Goal: Task Accomplishment & Management: Manage account settings

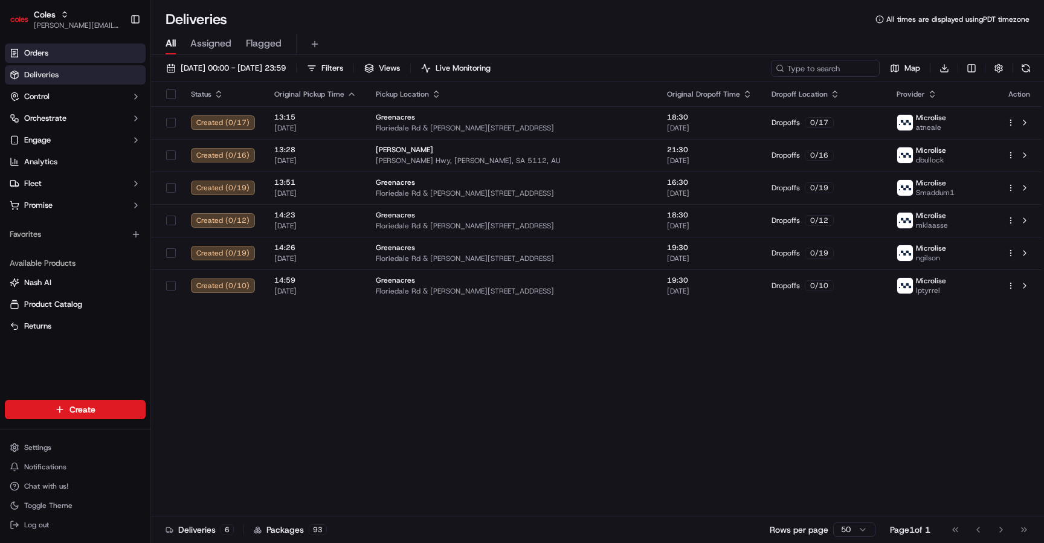
click at [74, 54] on link "Orders" at bounding box center [75, 53] width 141 height 19
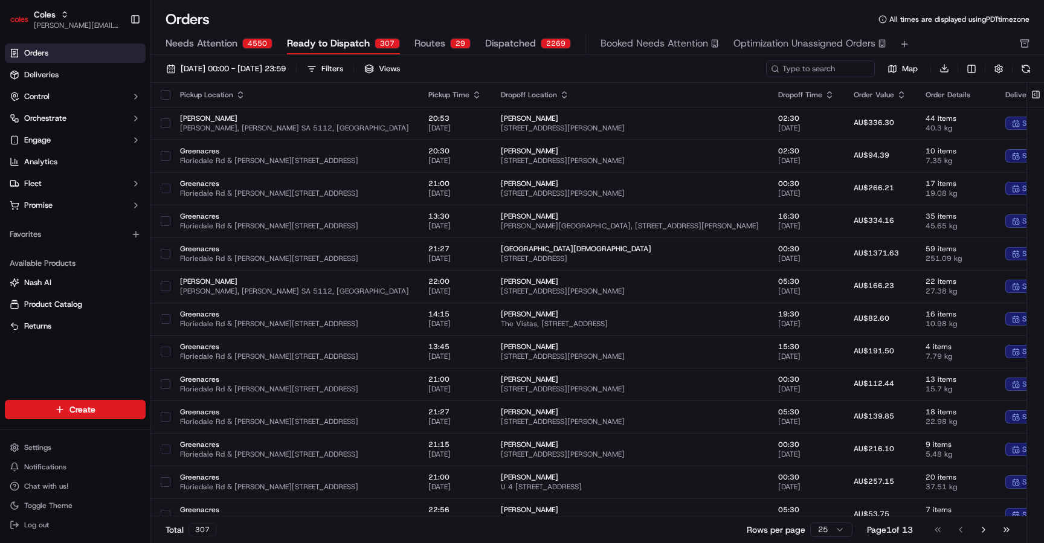
click at [456, 46] on div "29" at bounding box center [460, 43] width 21 height 11
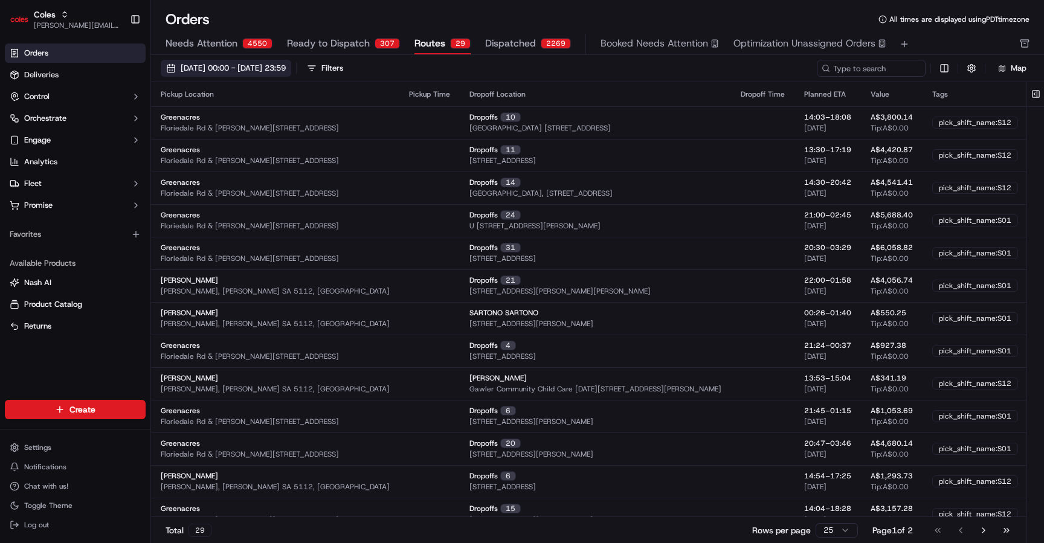
click at [286, 72] on span "01/09/2025 00:00 - 30/09/2025 23:59" at bounding box center [233, 68] width 105 height 11
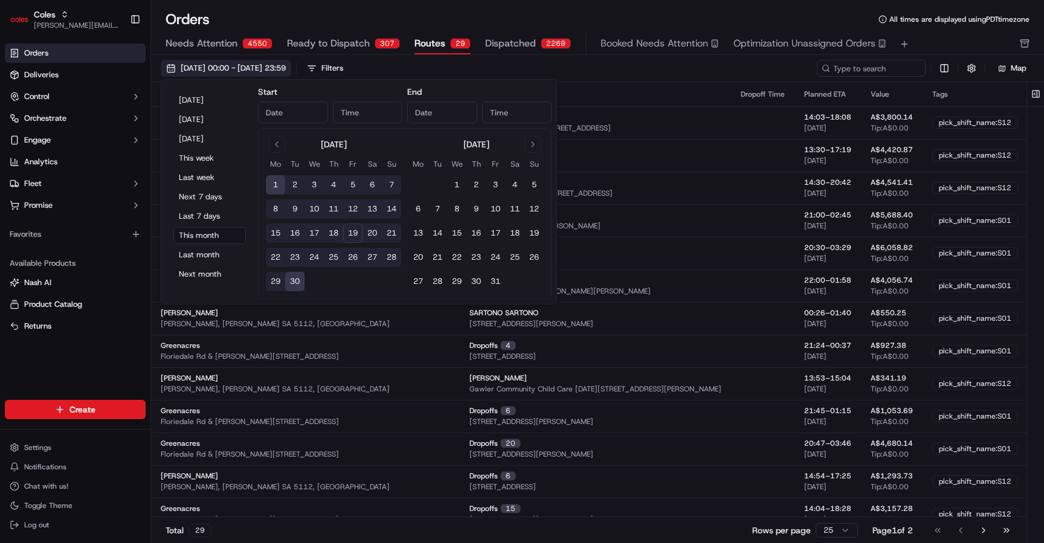
type input "Sep 1, 2025"
type input "12:00 AM"
type input "Sep 30, 2025"
type input "11:59 PM"
click at [357, 231] on button "19" at bounding box center [352, 233] width 19 height 19
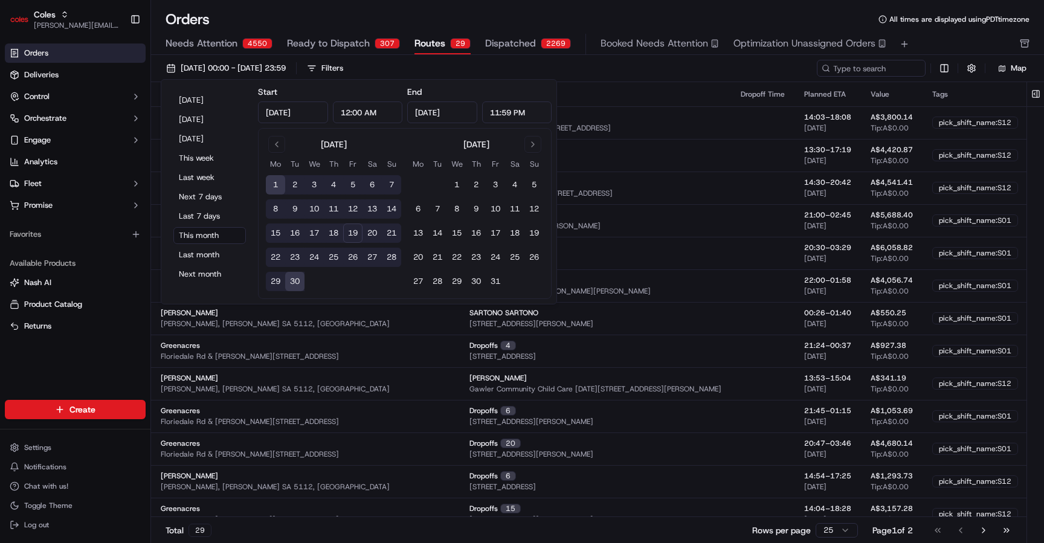
type input "Sep 19, 2025"
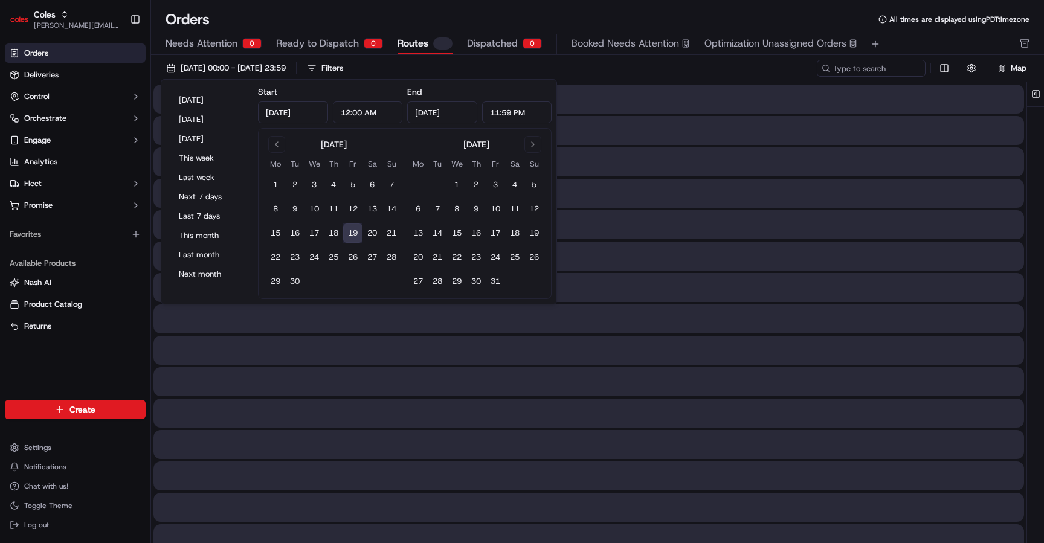
click at [357, 231] on button "19" at bounding box center [352, 233] width 19 height 19
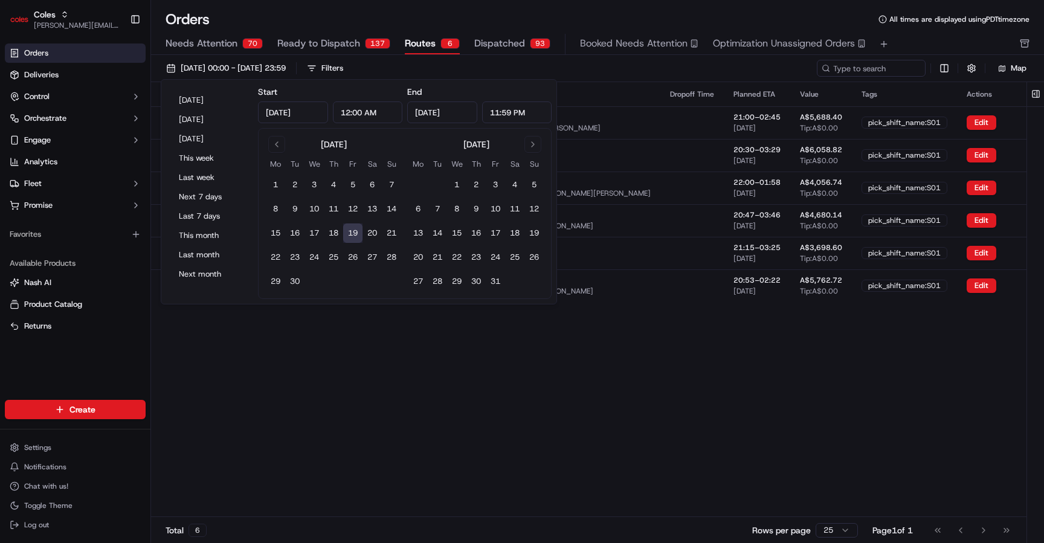
click at [516, 381] on div "Pickup Location Pickup Time Dropoff Location Dropoff Time Planned ETA Value Tag…" at bounding box center [612, 299] width 922 height 435
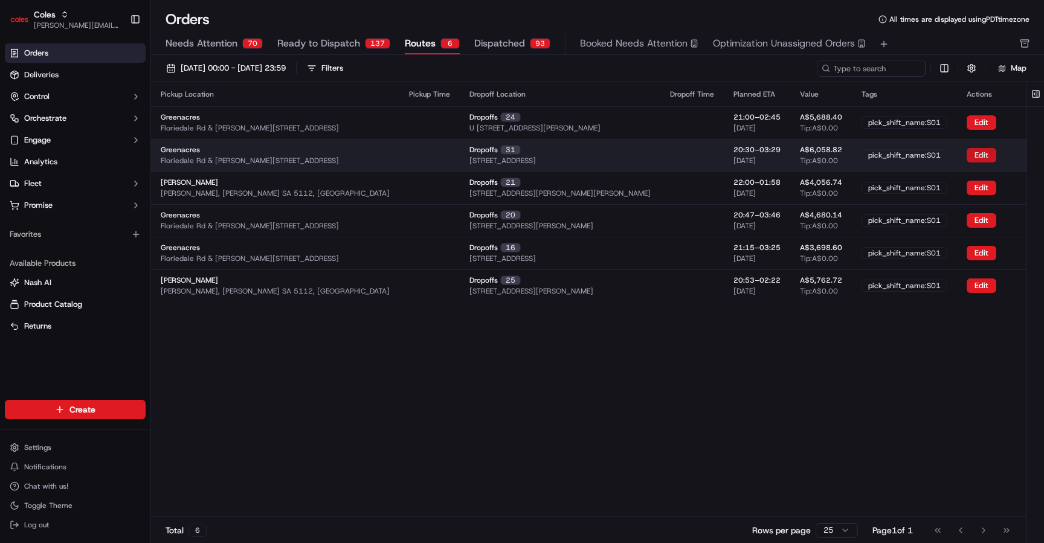
click at [978, 154] on button "Edit" at bounding box center [982, 155] width 30 height 15
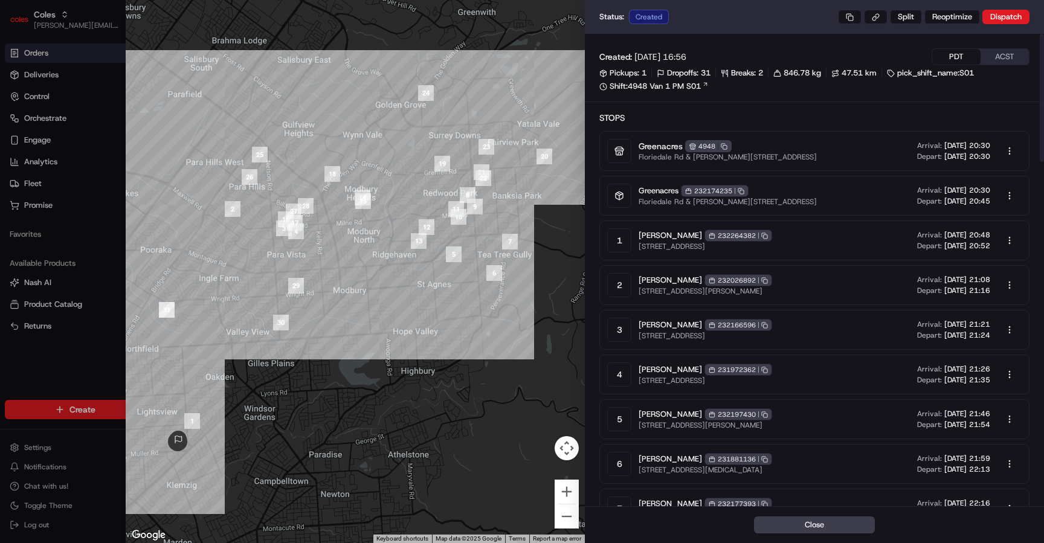
click at [1001, 61] on button "ACST" at bounding box center [1005, 57] width 48 height 16
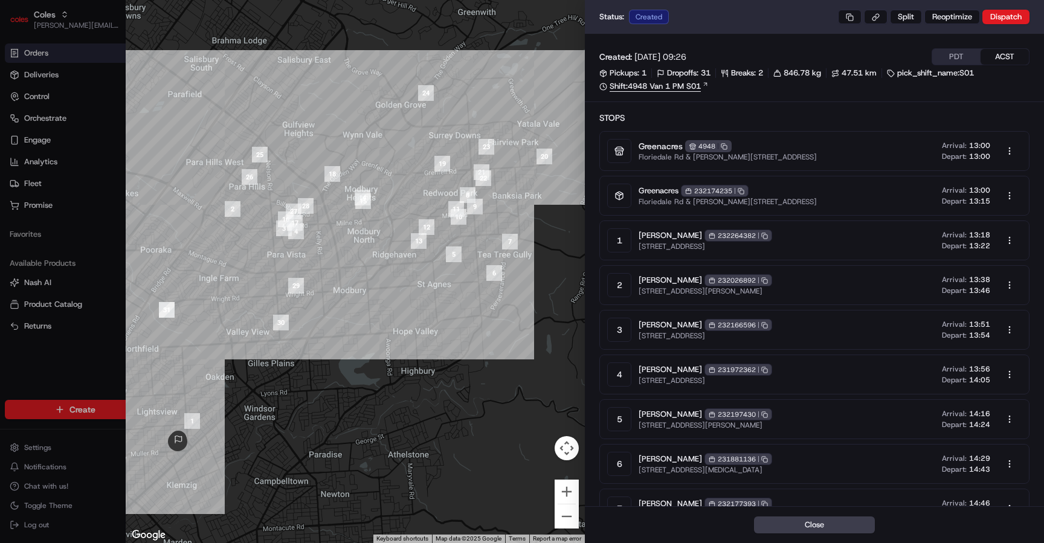
click at [690, 86] on link "Shift: 4948 Van 1 PM S01" at bounding box center [815, 86] width 430 height 11
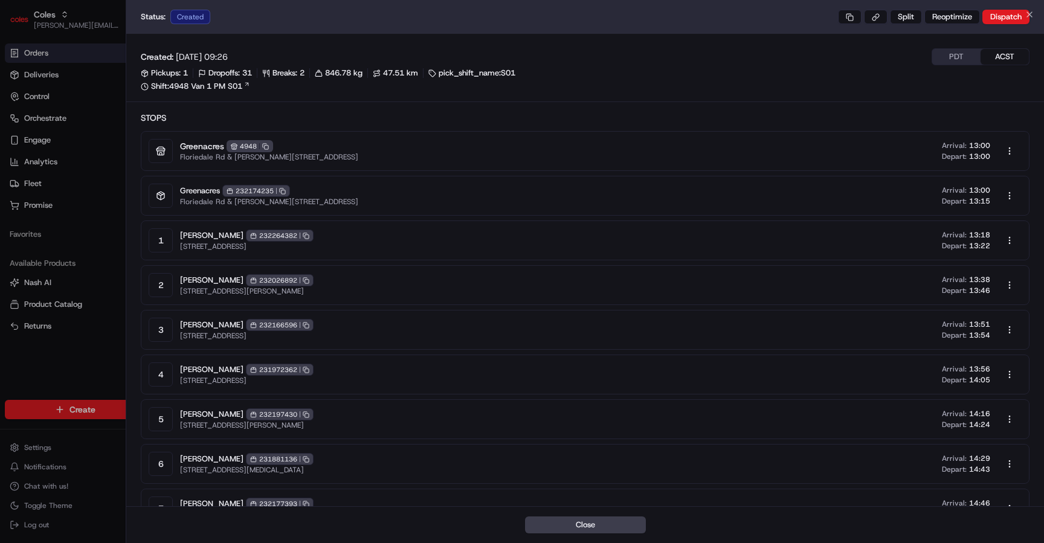
click at [98, 248] on div at bounding box center [522, 271] width 1044 height 543
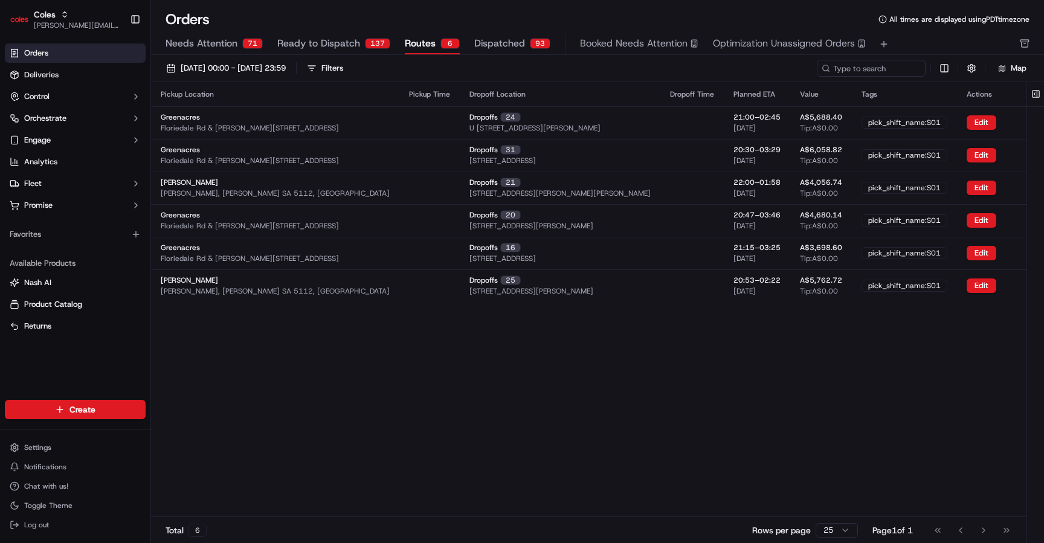
click at [861, 442] on div "Pickup Location Pickup Time Dropoff Location Dropoff Time Planned ETA Value Tag…" at bounding box center [612, 299] width 922 height 435
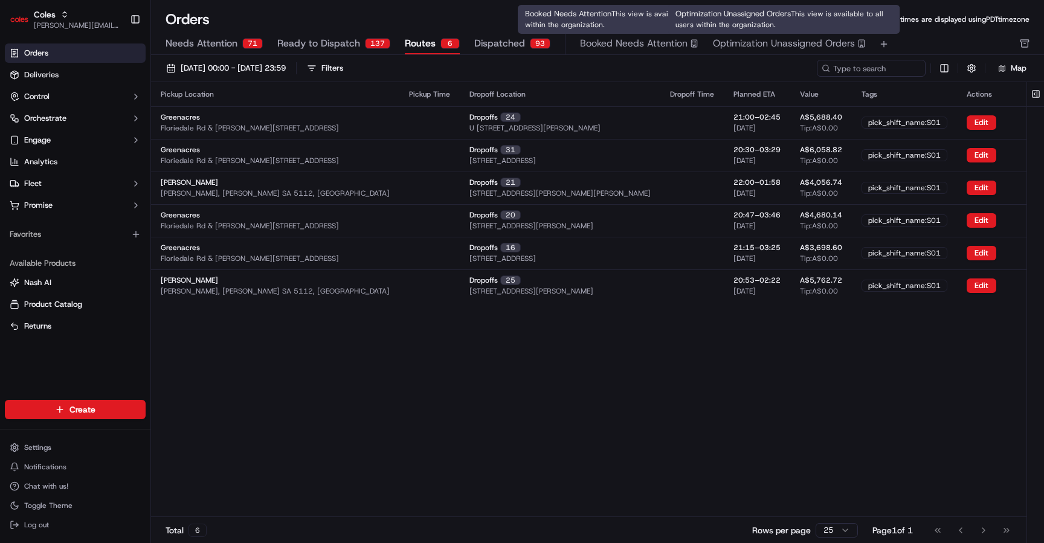
click at [725, 40] on span "Optimization Unassigned Orders" at bounding box center [784, 43] width 142 height 15
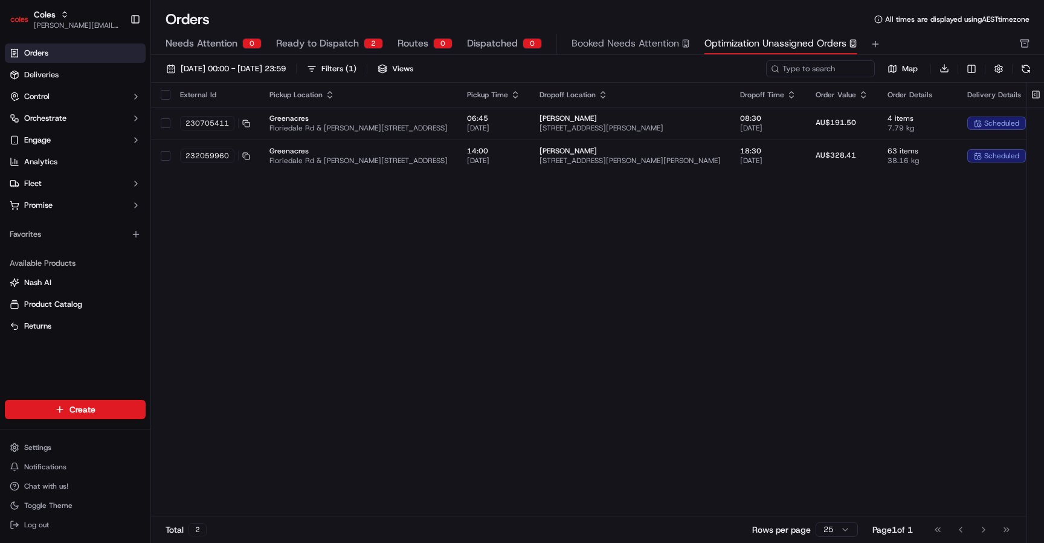
click at [422, 48] on span "Routes" at bounding box center [413, 43] width 31 height 15
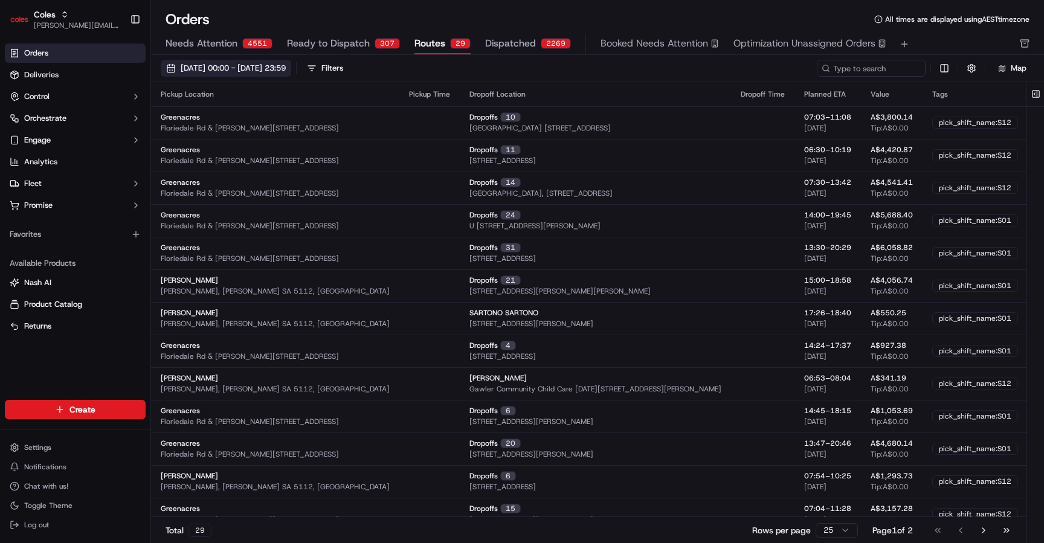
click at [286, 63] on span "01/09/2025 00:00 - 30/09/2025 23:59" at bounding box center [233, 68] width 105 height 11
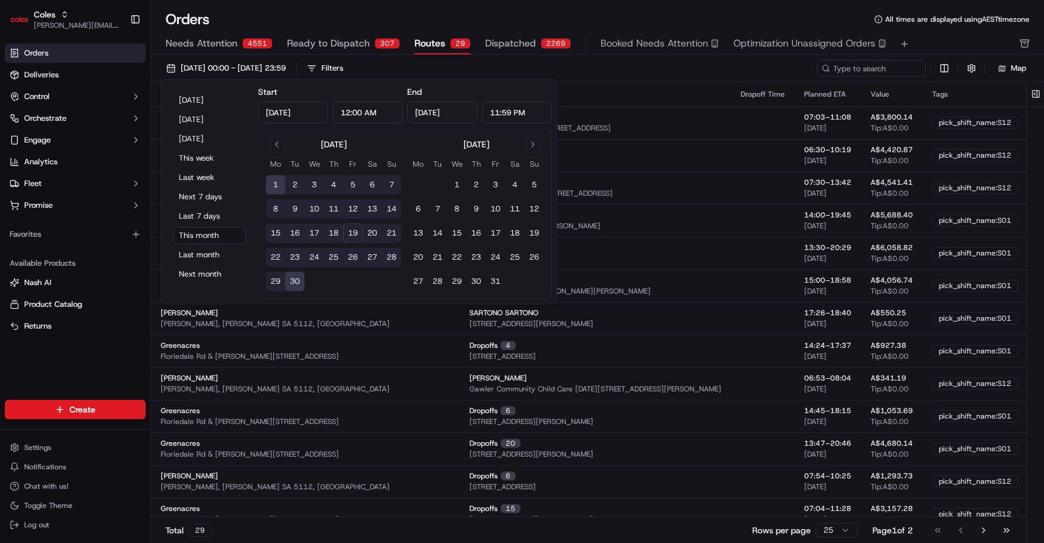
click at [358, 235] on button "19" at bounding box center [352, 233] width 19 height 19
type input "Sep 19, 2025"
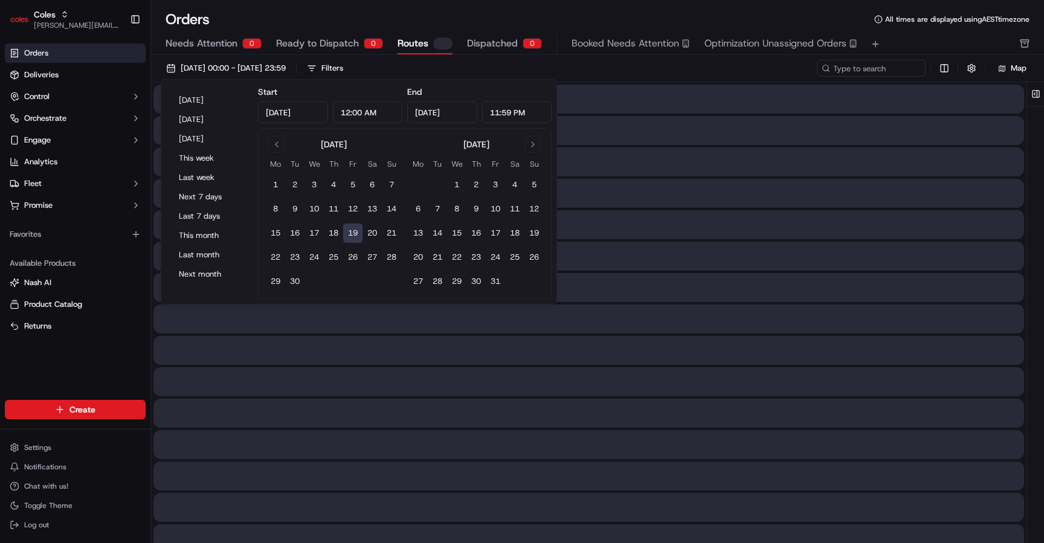
click at [358, 235] on button "19" at bounding box center [352, 233] width 19 height 19
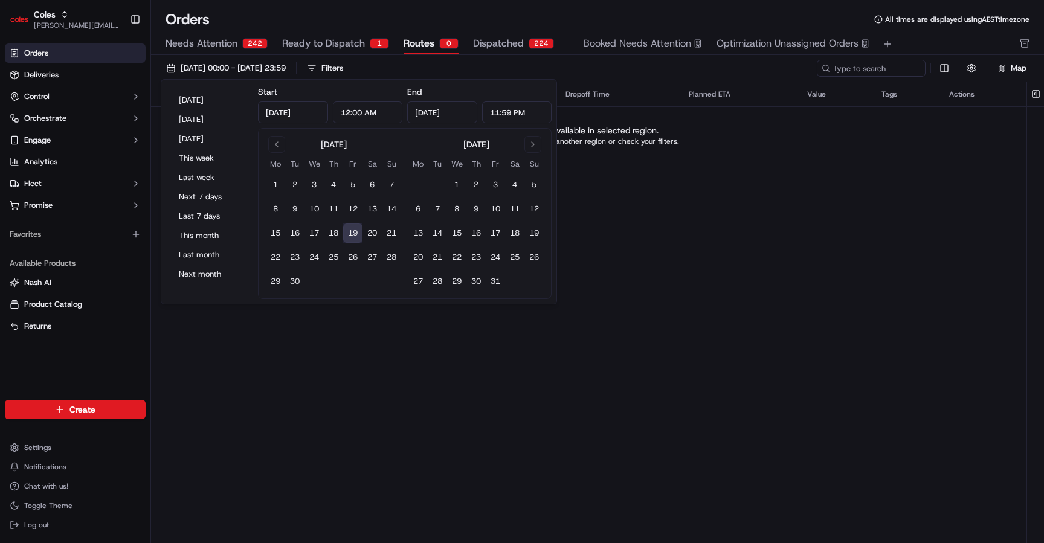
click at [629, 275] on div "Pickup Location Pickup Time Dropoff Location Dropoff Time Planned ETA Value Tag…" at bounding box center [589, 299] width 876 height 435
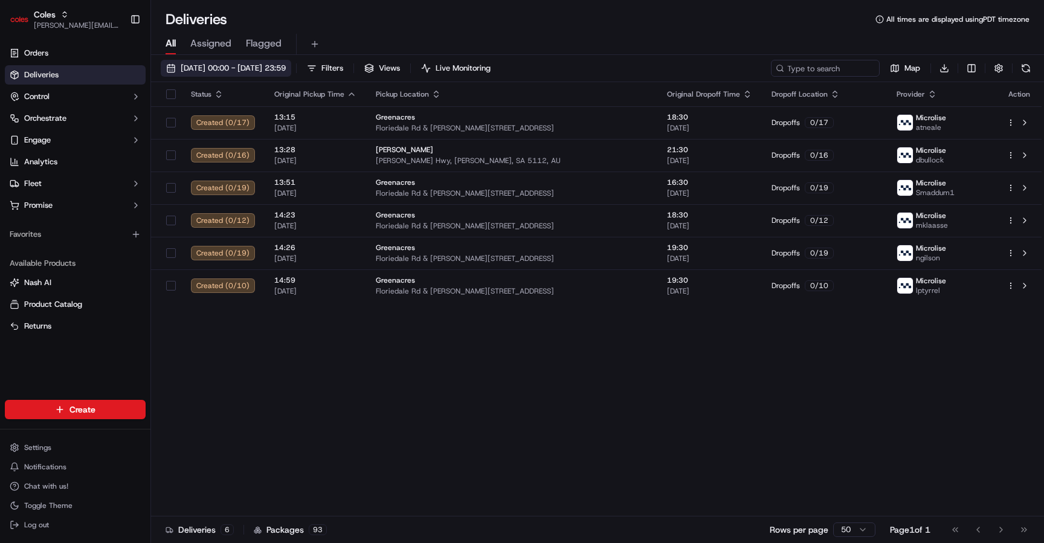
click at [286, 70] on span "19/09/2025 00:00 - 19/09/2025 23:59" at bounding box center [233, 68] width 105 height 11
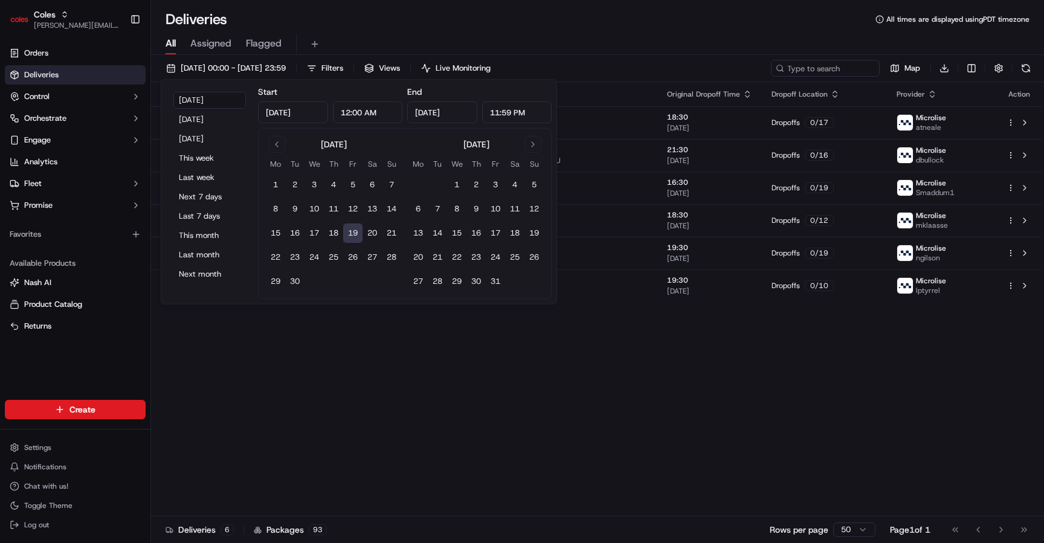
click at [360, 233] on button "19" at bounding box center [352, 233] width 19 height 19
click at [440, 402] on div "Status Original Pickup Time Pickup Location Original Dropoff Time Dropoff Locat…" at bounding box center [596, 299] width 891 height 435
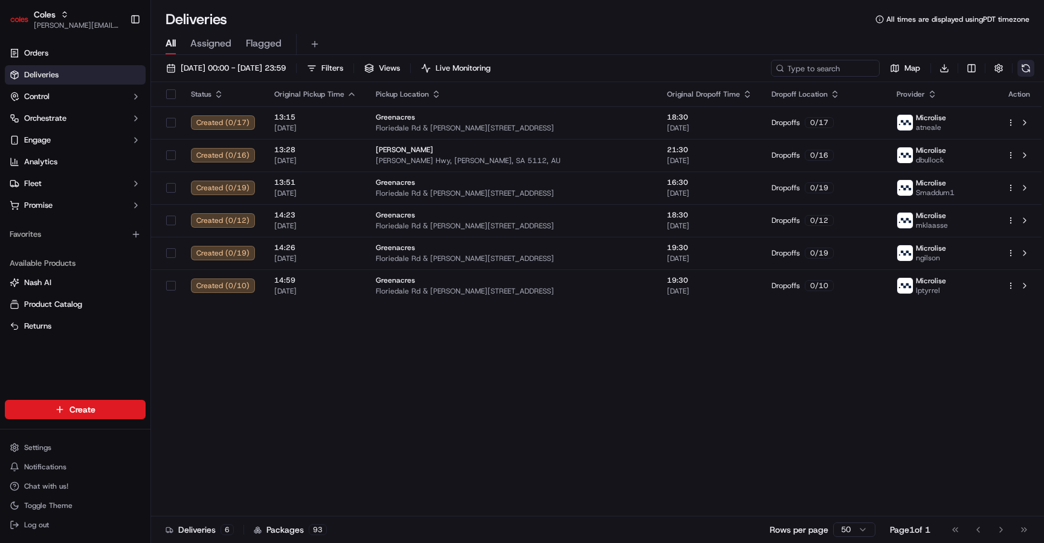
click at [1033, 68] on button at bounding box center [1026, 68] width 17 height 17
click at [1032, 68] on button at bounding box center [1026, 68] width 17 height 17
click at [286, 64] on span "19/09/2025 00:00 - 19/09/2025 23:59" at bounding box center [233, 68] width 105 height 11
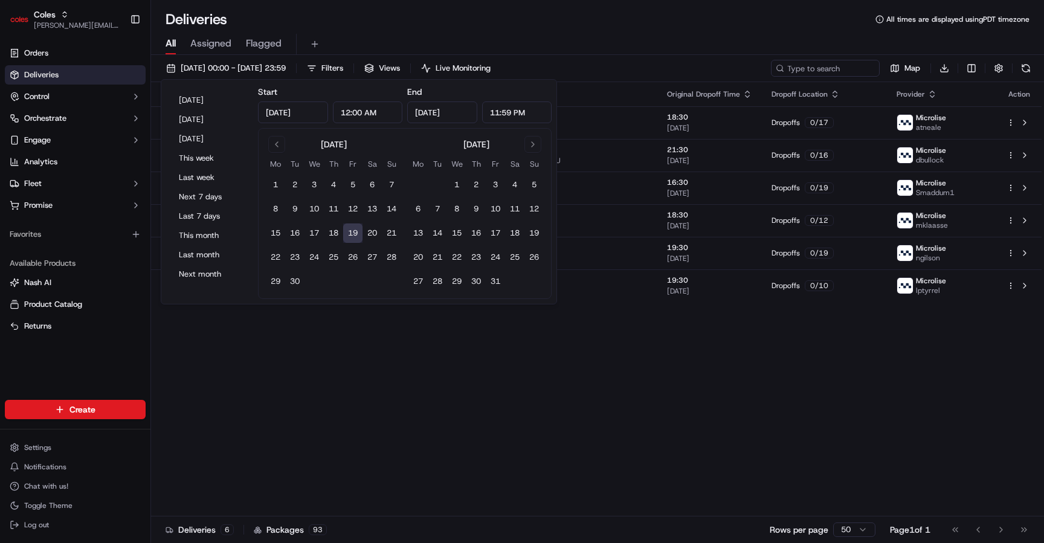
click at [351, 234] on button "19" at bounding box center [352, 233] width 19 height 19
click at [548, 355] on div "Status Original Pickup Time Pickup Location Original Dropoff Time Dropoff Locat…" at bounding box center [596, 299] width 891 height 435
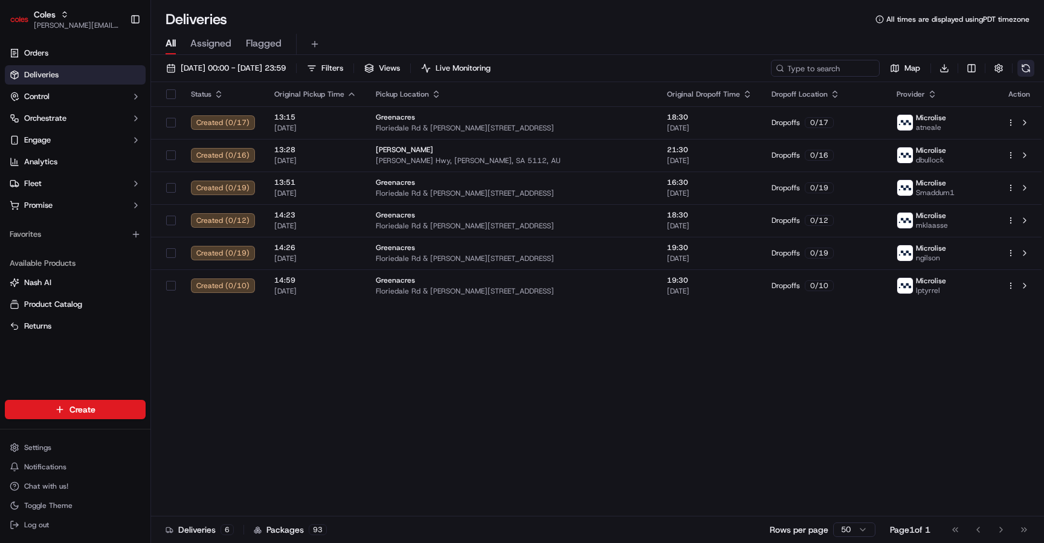
click at [1030, 74] on button at bounding box center [1026, 68] width 17 height 17
click at [291, 76] on button "19/09/2025 00:00 - 19/09/2025 23:59" at bounding box center [226, 68] width 131 height 17
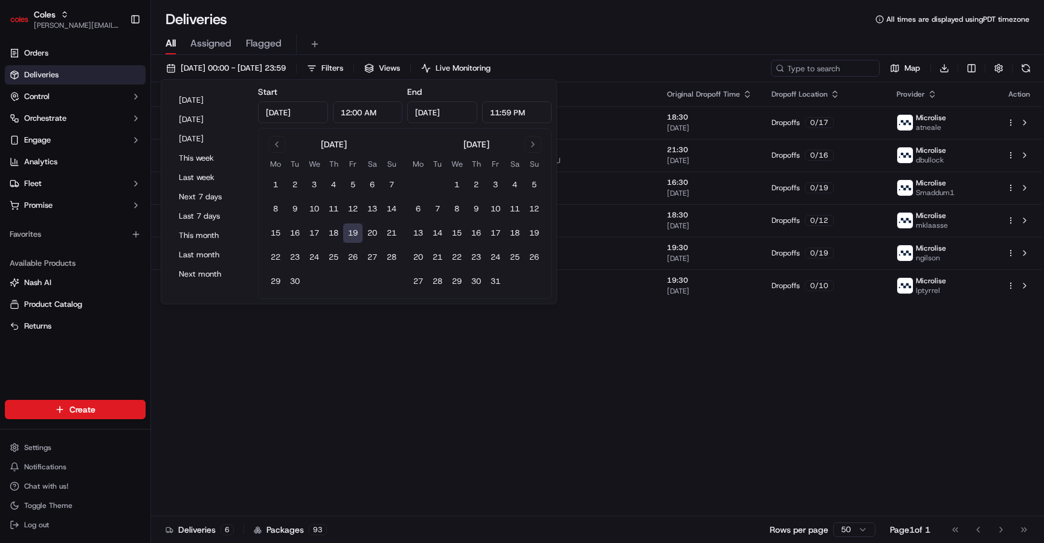
click at [353, 230] on button "19" at bounding box center [352, 233] width 19 height 19
click at [380, 231] on button "20" at bounding box center [372, 233] width 19 height 19
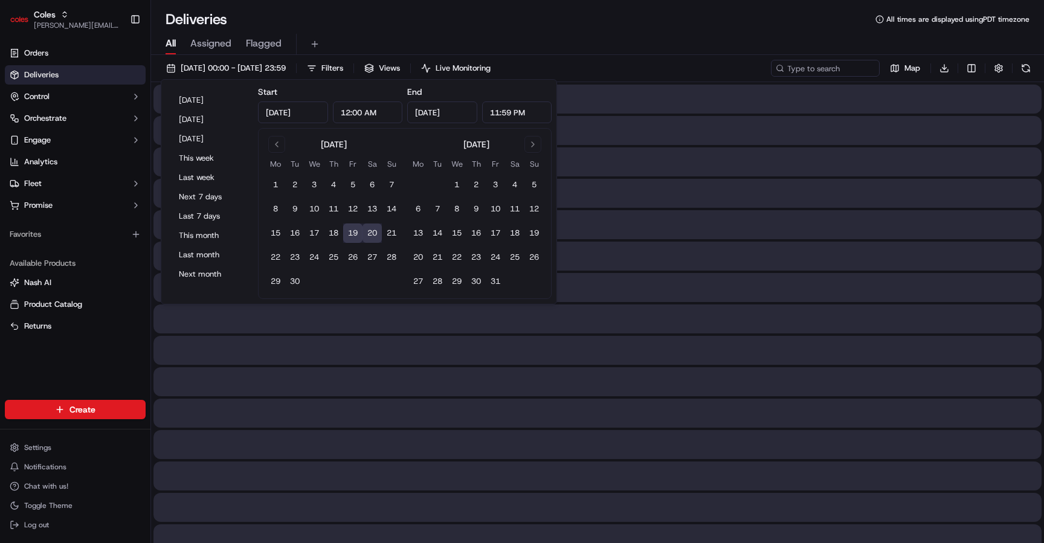
type input "Sep 20, 2025"
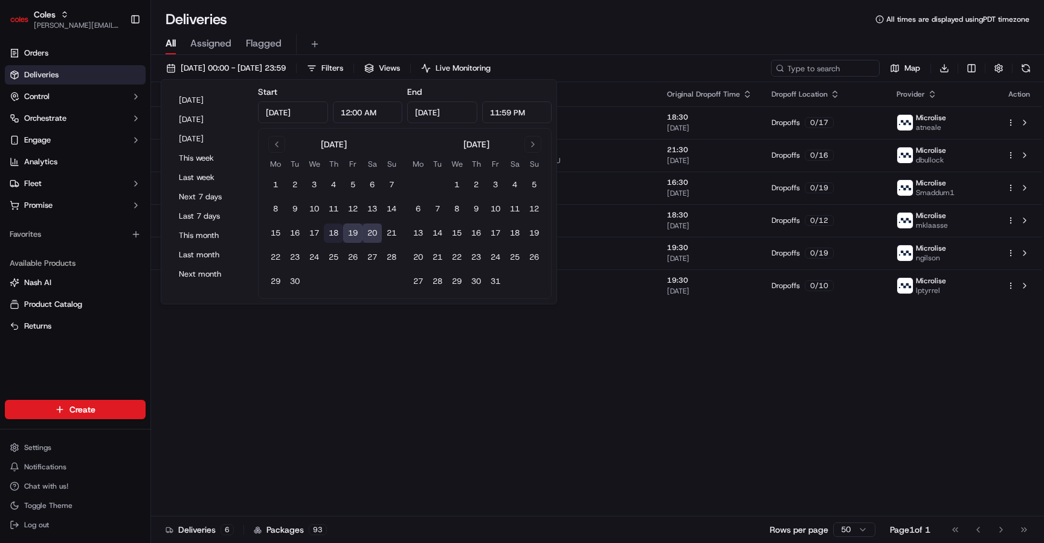
click at [332, 235] on button "18" at bounding box center [333, 233] width 19 height 19
type input "Sep 18, 2025"
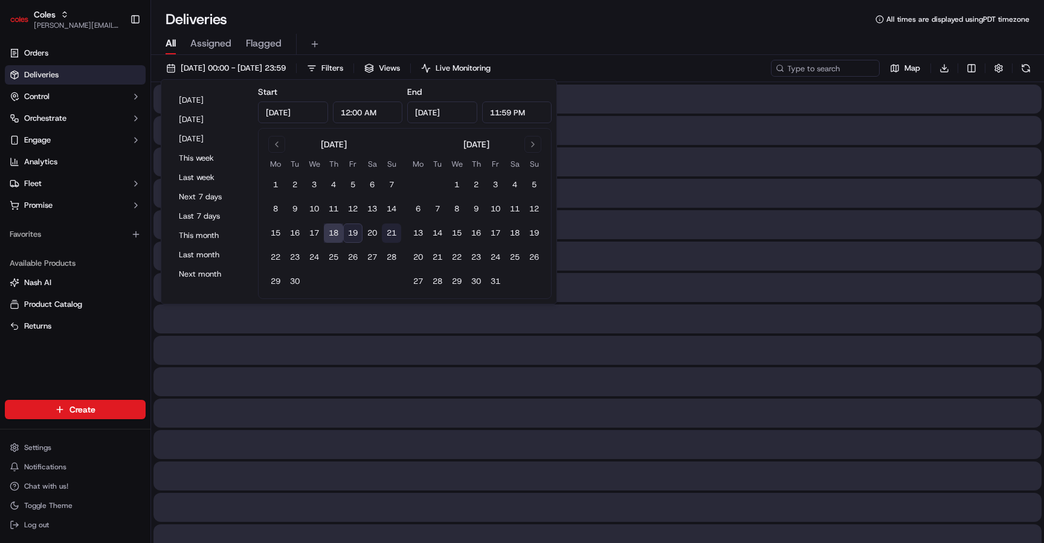
click at [384, 235] on button "21" at bounding box center [391, 233] width 19 height 19
type input "Sep 21, 2025"
click at [375, 234] on button "20" at bounding box center [372, 233] width 19 height 19
type input "Sep 20, 2025"
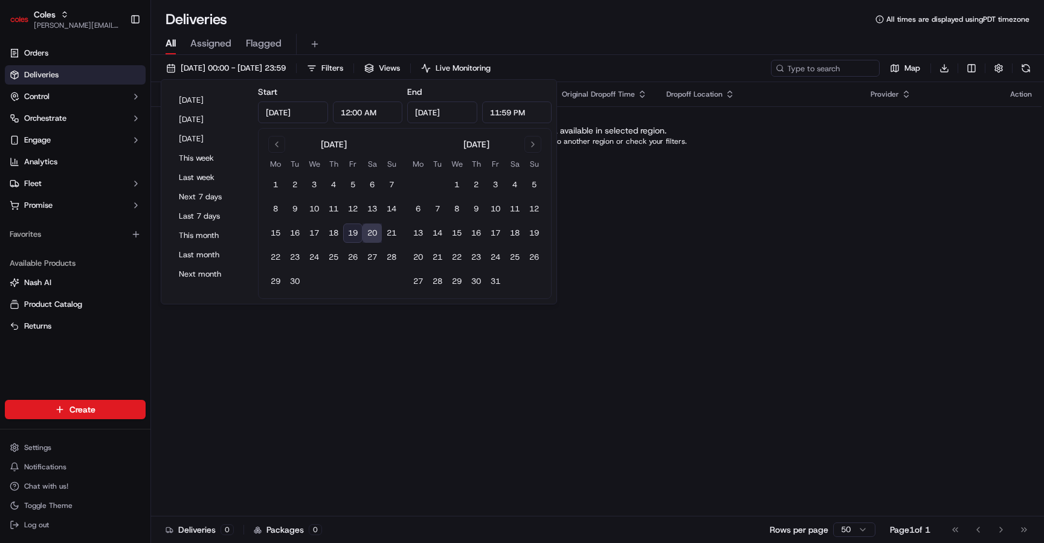
click at [350, 234] on button "19" at bounding box center [352, 233] width 19 height 19
type input "Sep 19, 2025"
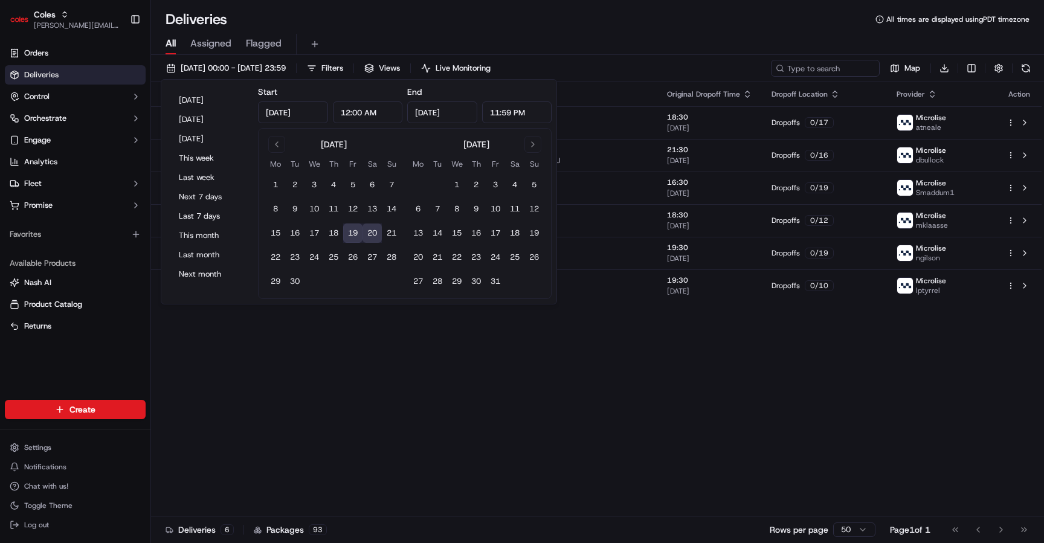
click at [351, 234] on button "19" at bounding box center [352, 233] width 19 height 19
type input "Sep 19, 2025"
click at [965, 19] on span "All times are displayed using PDT timezone" at bounding box center [958, 20] width 143 height 10
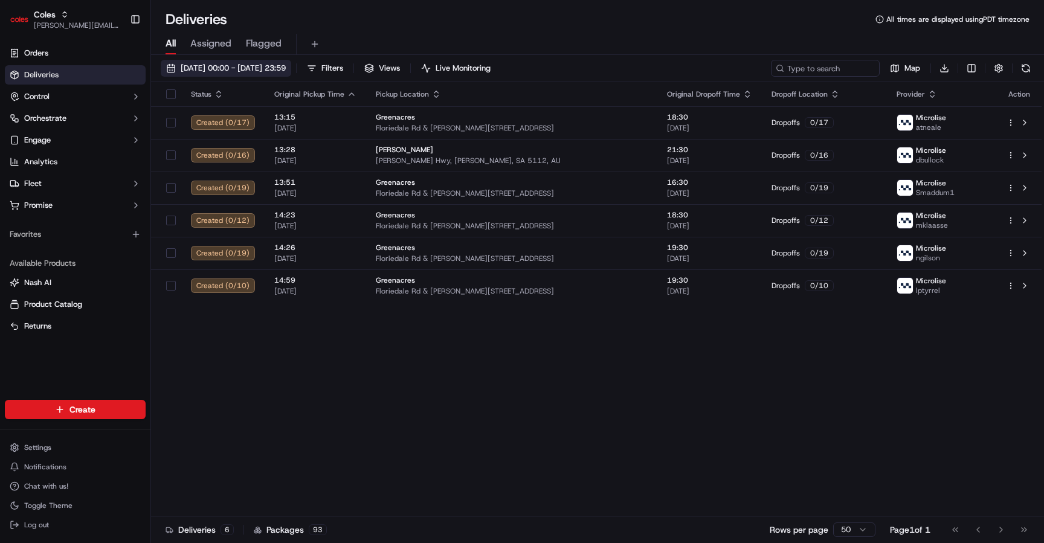
click at [286, 69] on span "[DATE] 00:00 - [DATE] 23:59" at bounding box center [233, 68] width 105 height 11
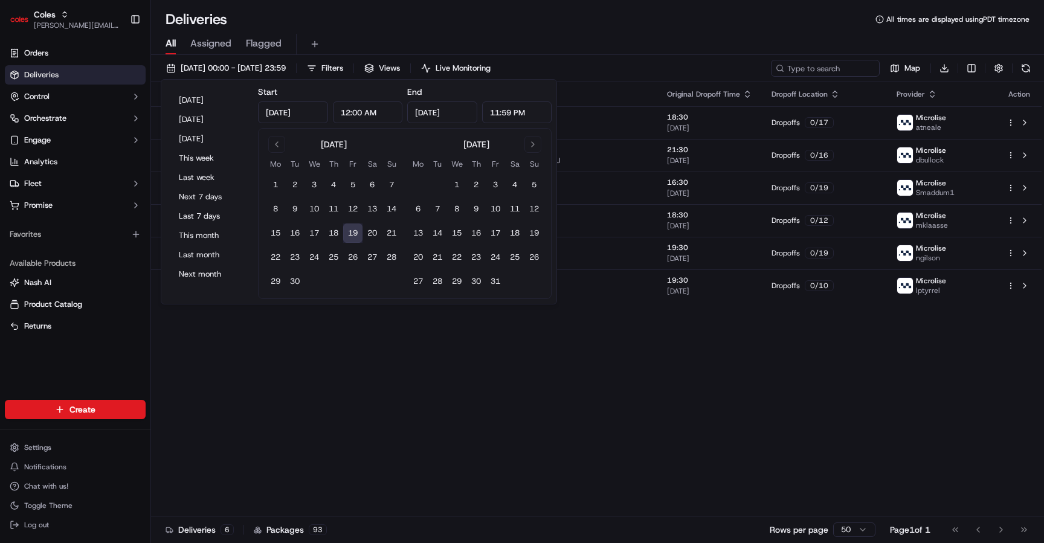
click at [355, 230] on button "19" at bounding box center [352, 233] width 19 height 19
click at [371, 230] on button "20" at bounding box center [372, 233] width 19 height 19
type input "Sep 20, 2025"
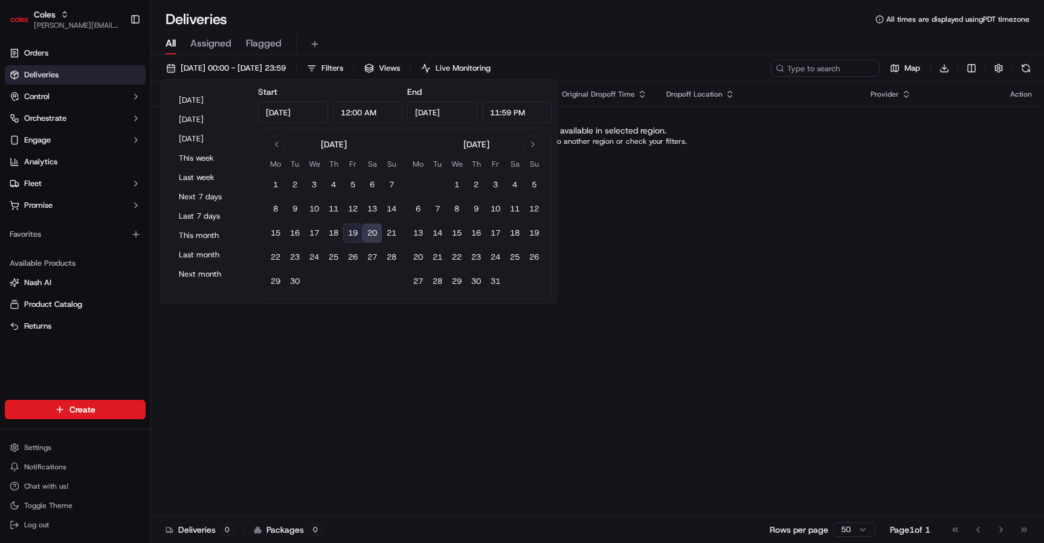
click at [372, 230] on button "20" at bounding box center [372, 233] width 19 height 19
click at [329, 238] on button "18" at bounding box center [333, 233] width 19 height 19
type input "Sep 18, 2025"
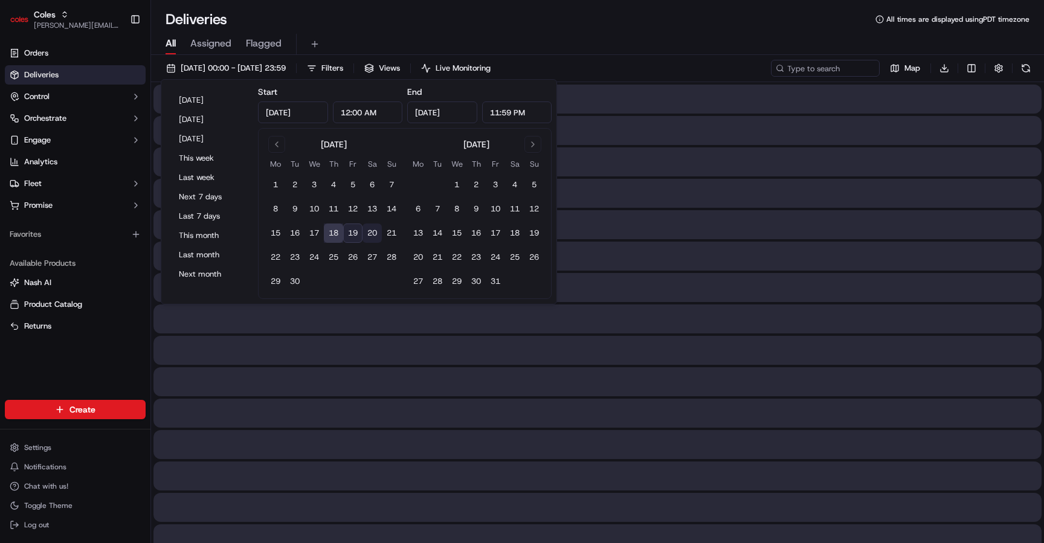
click at [368, 236] on button "20" at bounding box center [372, 233] width 19 height 19
type input "Sep 20, 2025"
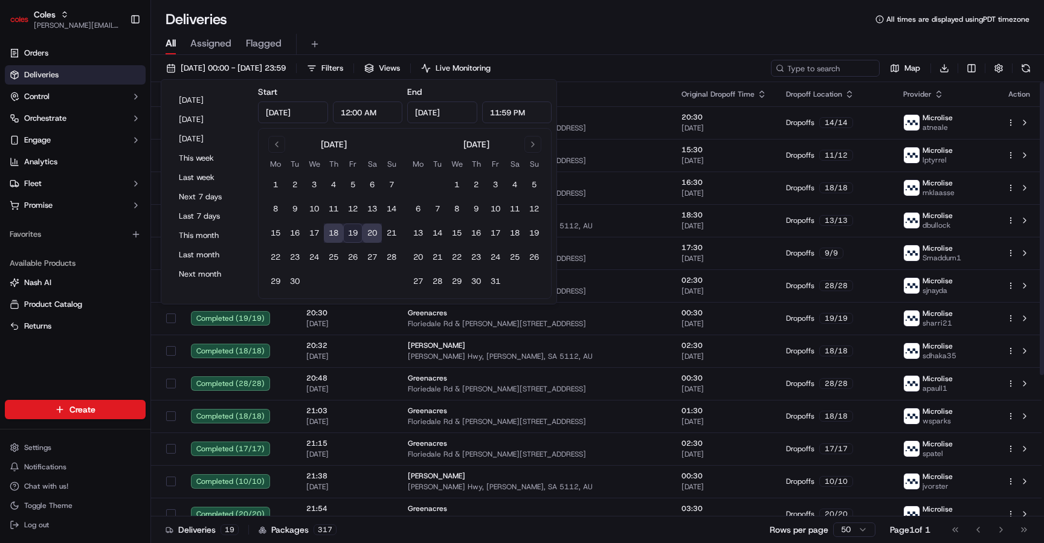
click at [675, 44] on div "All Assigned Flagged" at bounding box center [597, 44] width 893 height 21
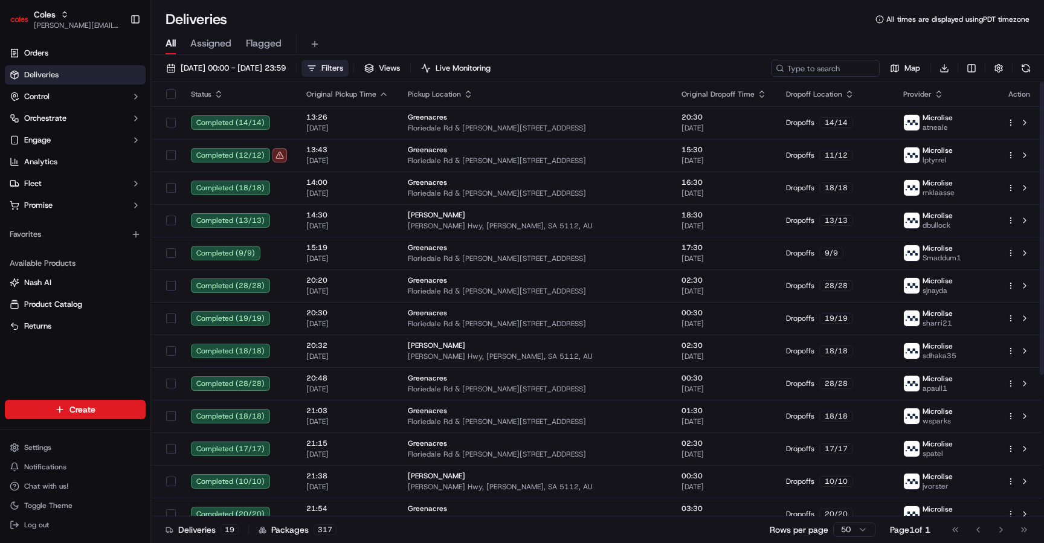
click at [343, 67] on span "Filters" at bounding box center [333, 68] width 22 height 11
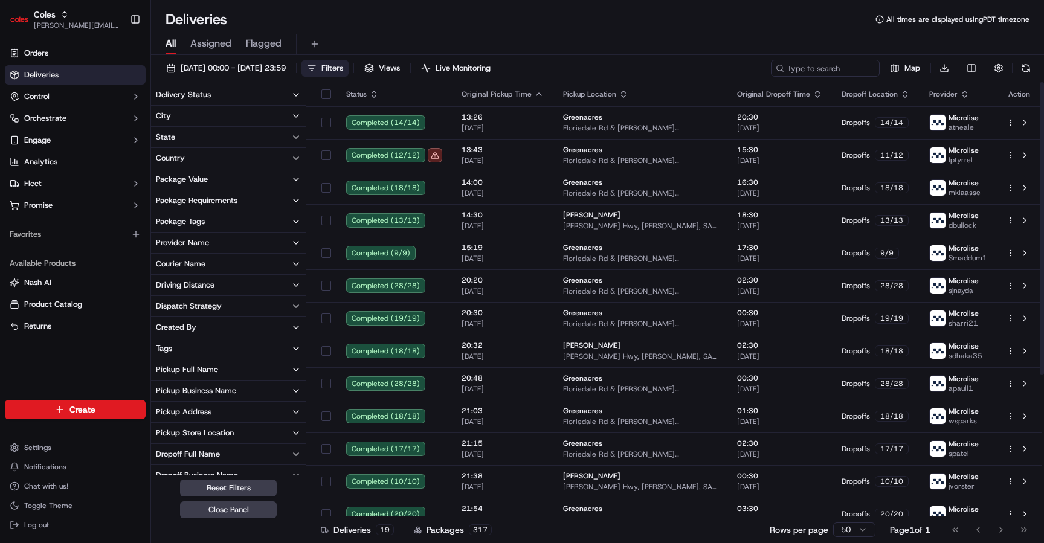
click at [349, 60] on button "Filters" at bounding box center [325, 68] width 47 height 17
click at [349, 68] on button "Filters" at bounding box center [325, 68] width 47 height 17
click at [286, 69] on span "18/09/2025 00:00 - 20/09/2025 23:59" at bounding box center [233, 68] width 105 height 11
click at [418, 50] on div "All Assigned Flagged" at bounding box center [597, 44] width 893 height 21
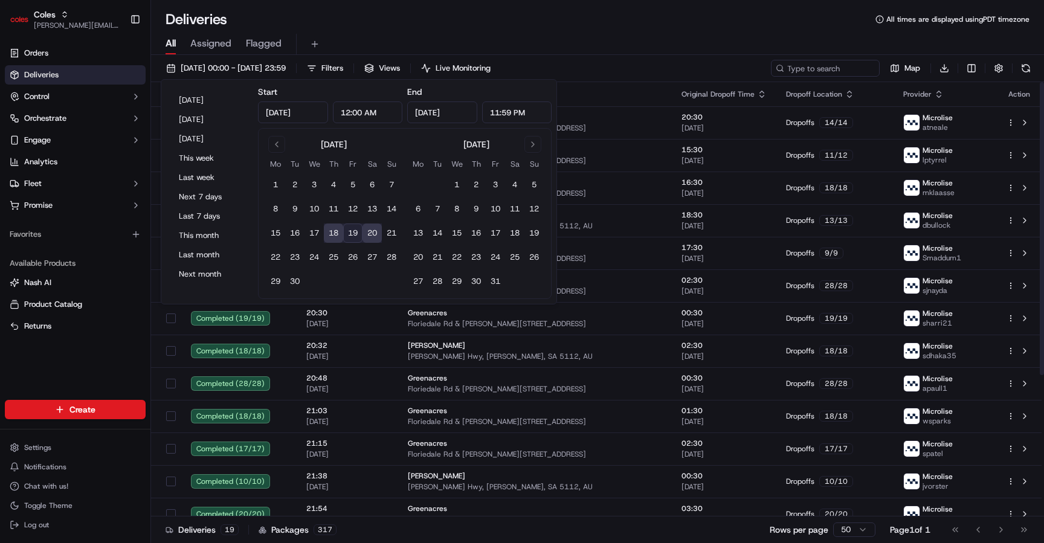
type input "Sep 18, 2025"
type input "12:00 AM"
type input "Sep 20, 2025"
type input "11:59 PM"
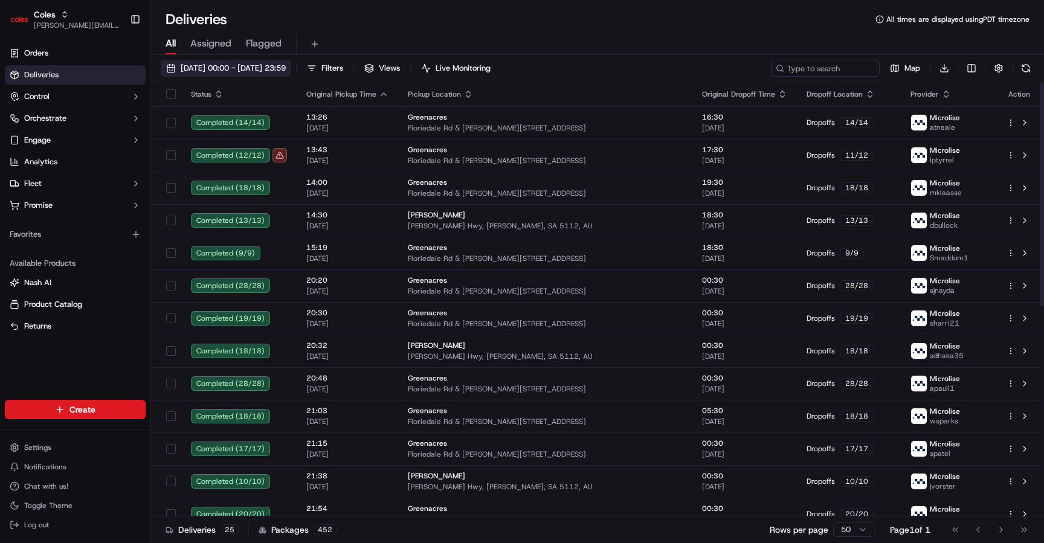
click at [262, 68] on span "18/09/2025 00:00 - 20/09/2025 23:59" at bounding box center [233, 68] width 105 height 11
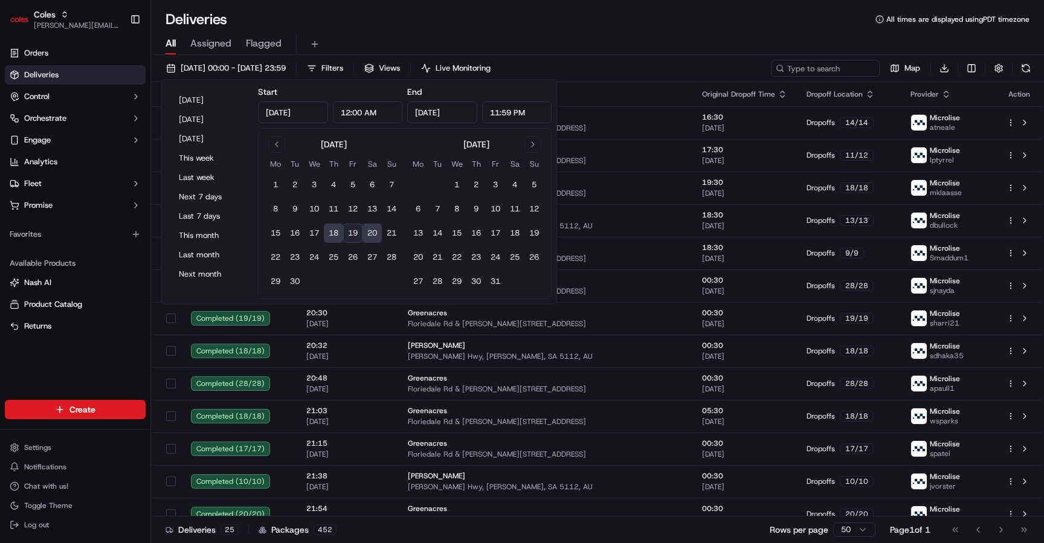
click at [351, 232] on button "19" at bounding box center [352, 233] width 19 height 19
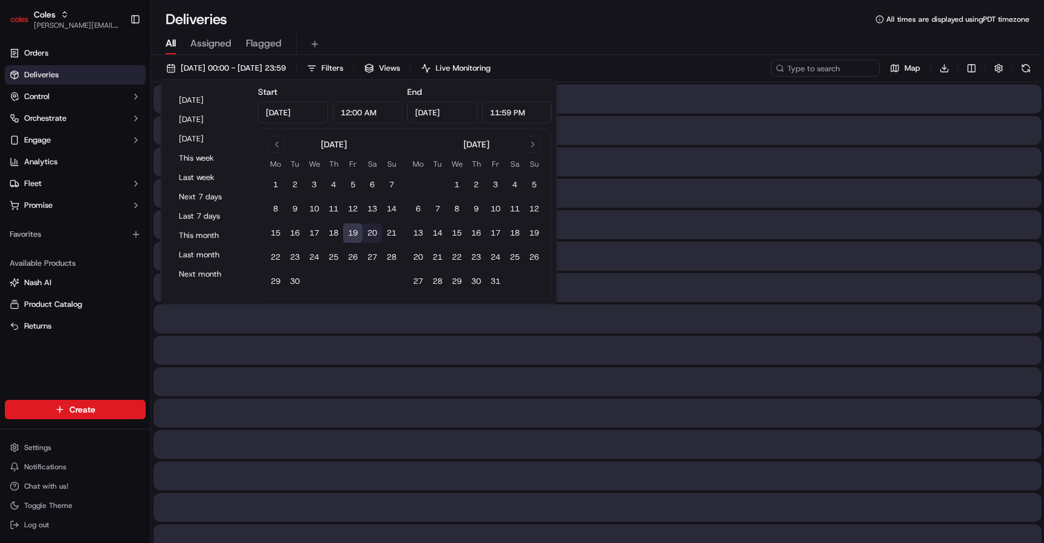
type input "Sep 19, 2025"
click at [373, 235] on button "20" at bounding box center [372, 233] width 19 height 19
type input "Sep 20, 2025"
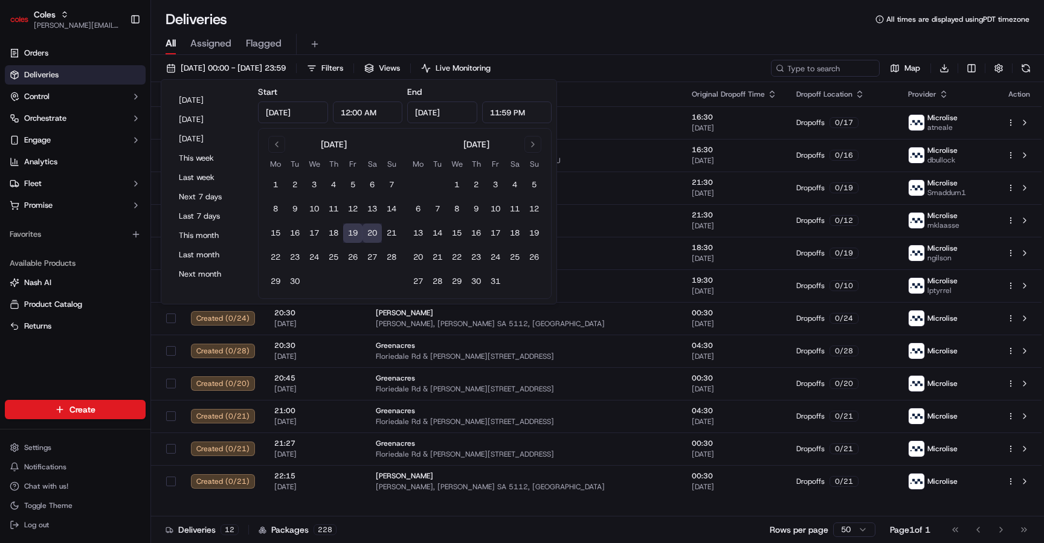
click at [635, 47] on div "All Assigned Flagged" at bounding box center [597, 44] width 893 height 21
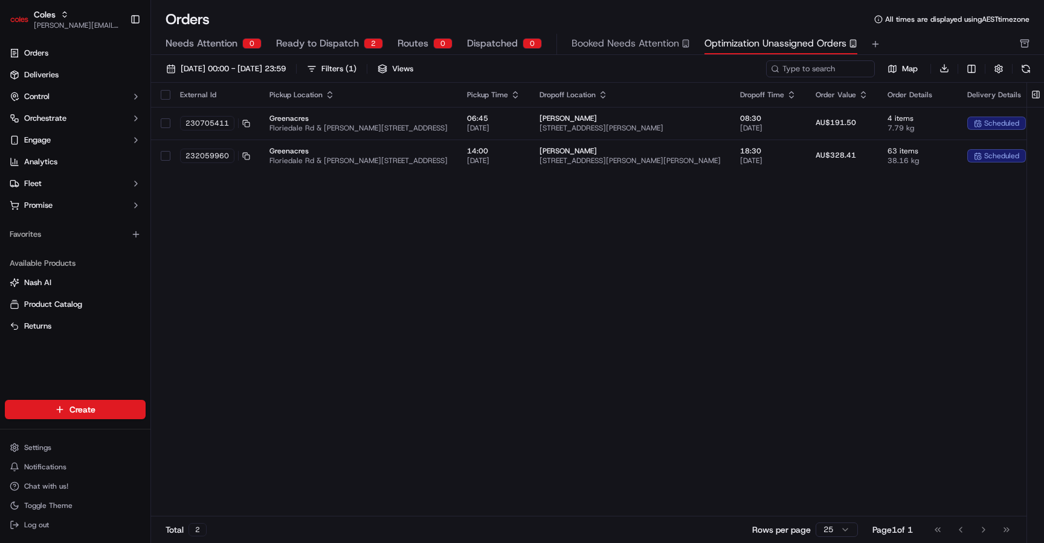
click at [408, 40] on span "Routes" at bounding box center [413, 43] width 31 height 15
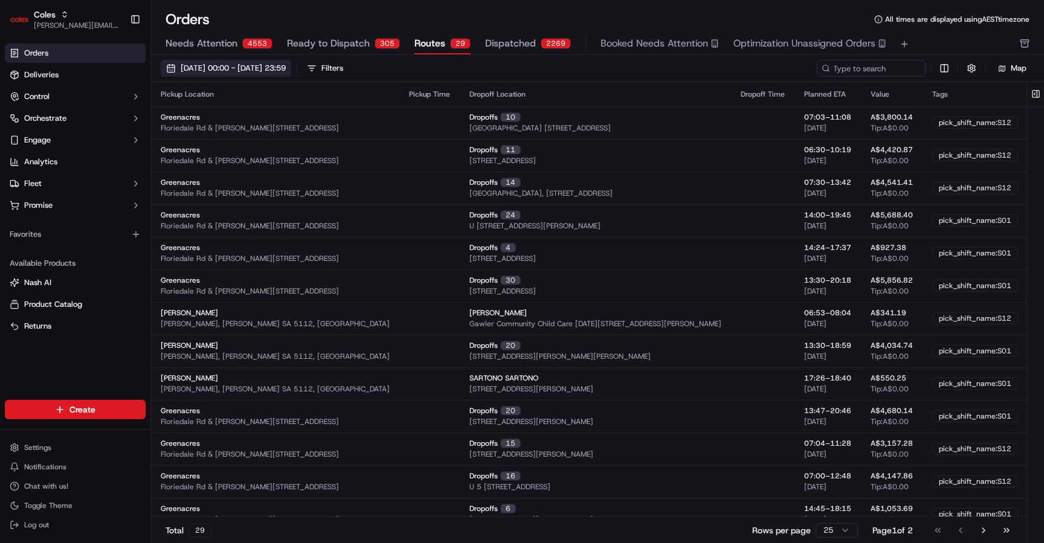
click at [286, 63] on span "01/09/2025 00:00 - 30/09/2025 23:59" at bounding box center [233, 68] width 105 height 11
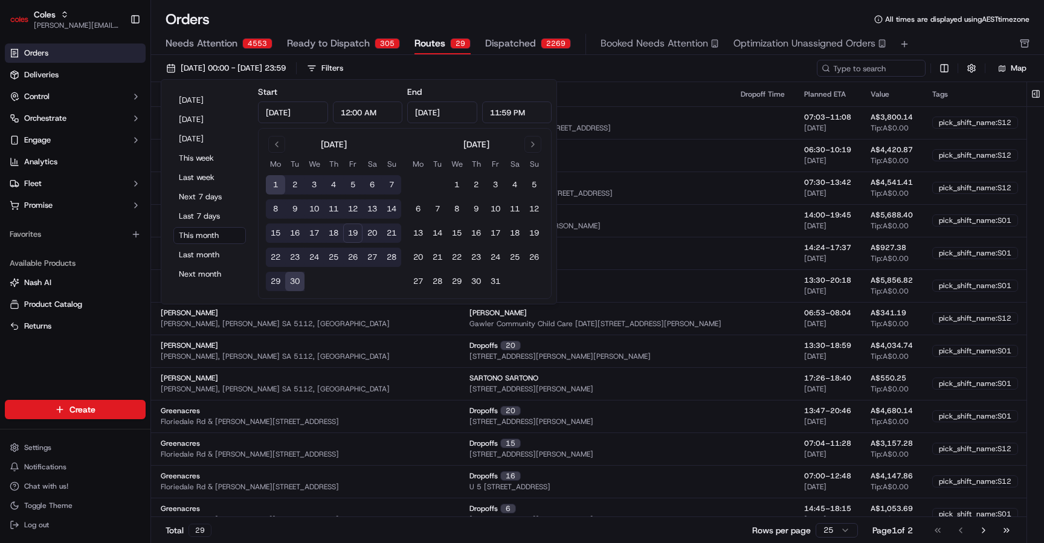
click at [354, 231] on button "19" at bounding box center [352, 233] width 19 height 19
type input "Sep 19, 2025"
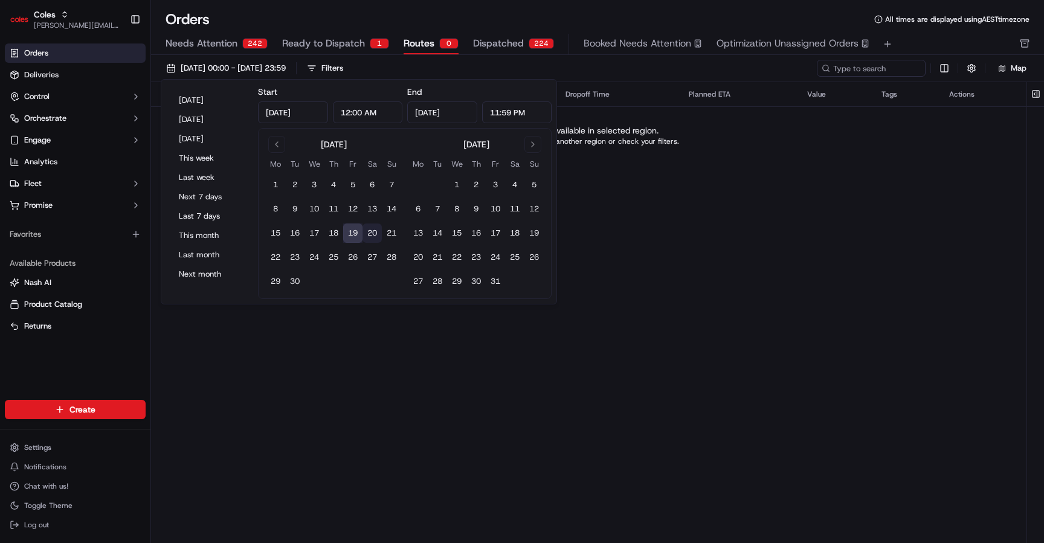
click at [374, 235] on button "20" at bounding box center [372, 233] width 19 height 19
type input "Sep 20, 2025"
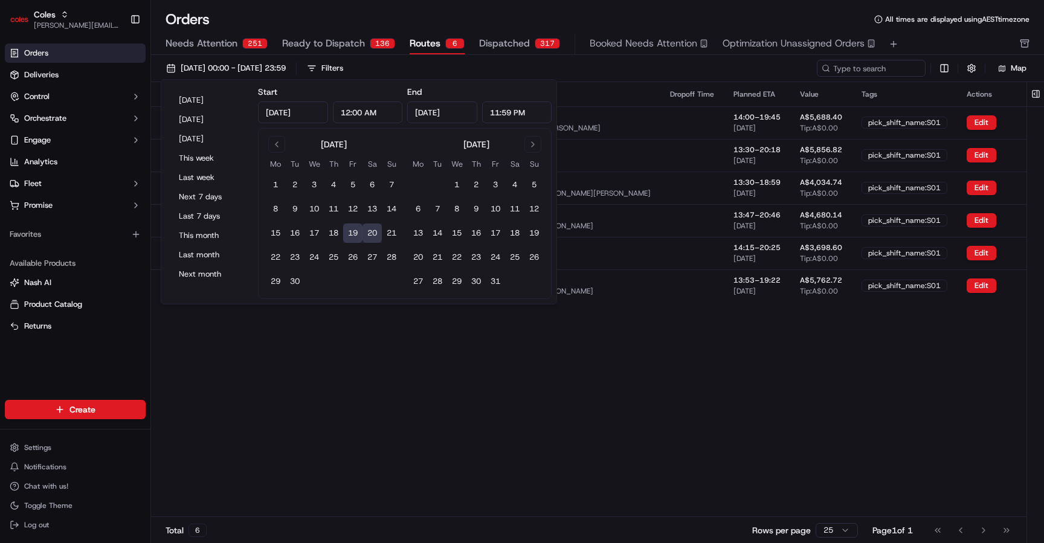
click at [643, 332] on div "Pickup Location Pickup Time Dropoff Location Dropoff Time Planned ETA Value Tag…" at bounding box center [612, 299] width 922 height 435
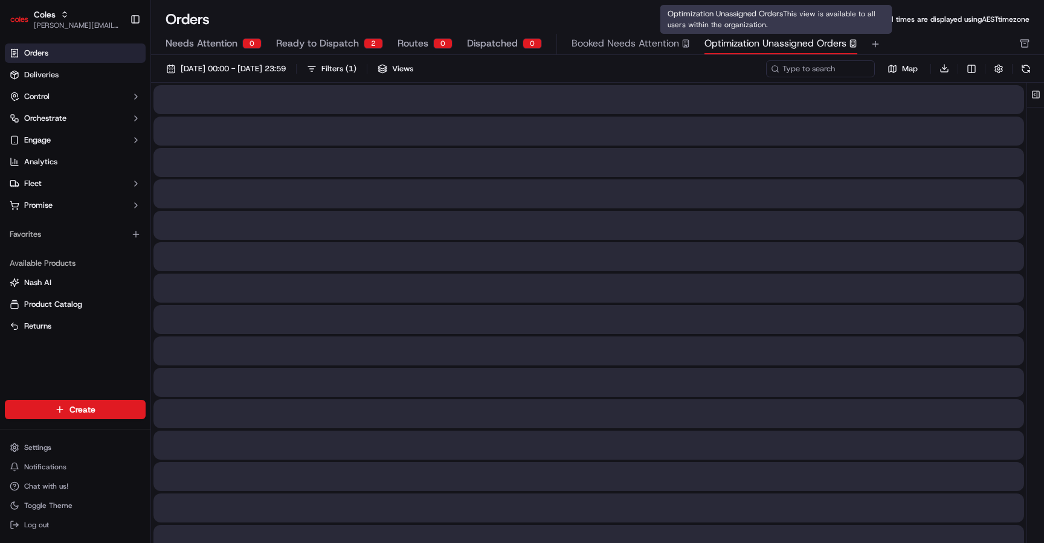
click at [756, 41] on span "Optimization Unassigned Orders" at bounding box center [776, 43] width 142 height 15
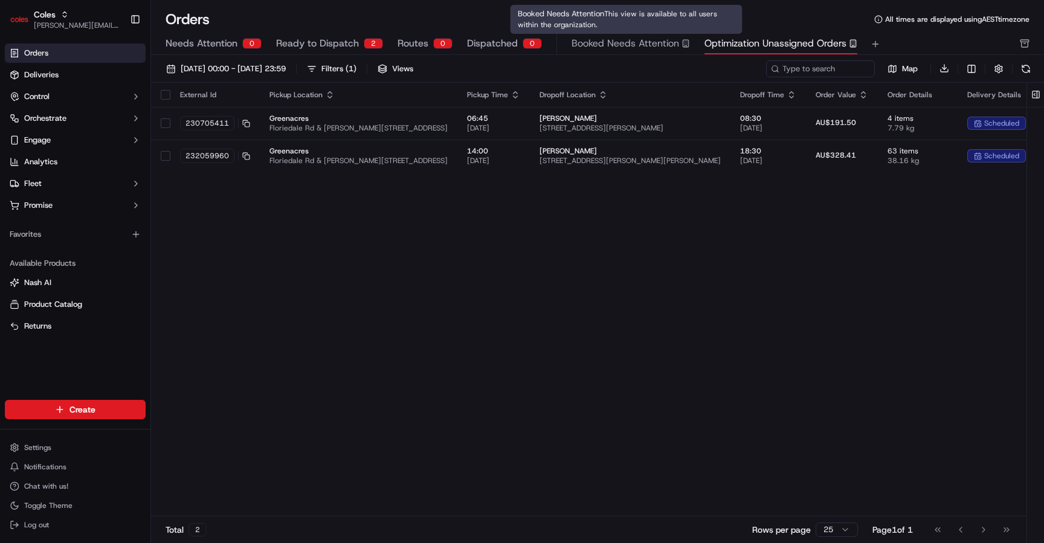
click at [667, 40] on span "Booked Needs Attention" at bounding box center [626, 43] width 108 height 15
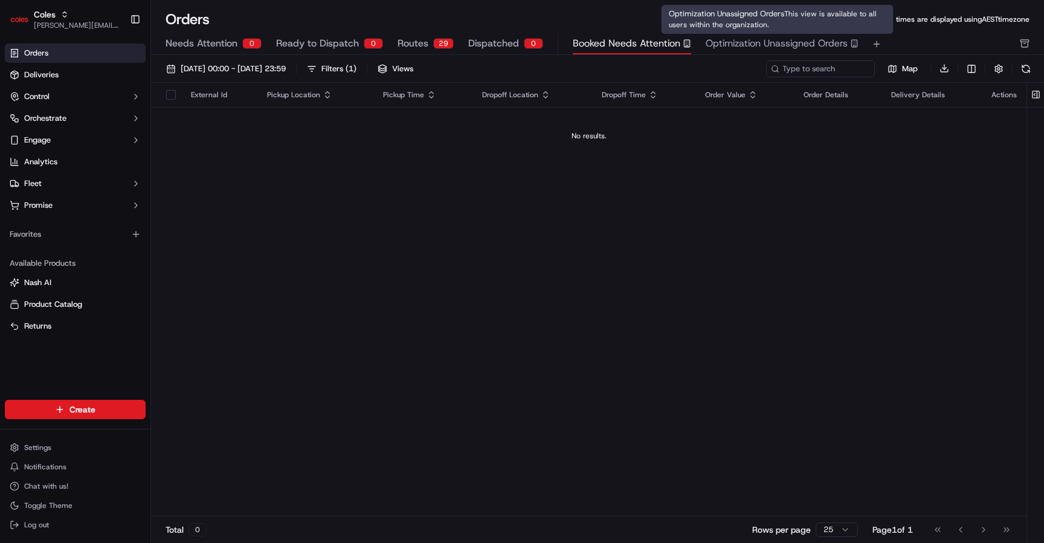
click at [759, 33] on div "Optimization Unassigned Orders This view is available to all users within the o…" at bounding box center [778, 19] width 232 height 29
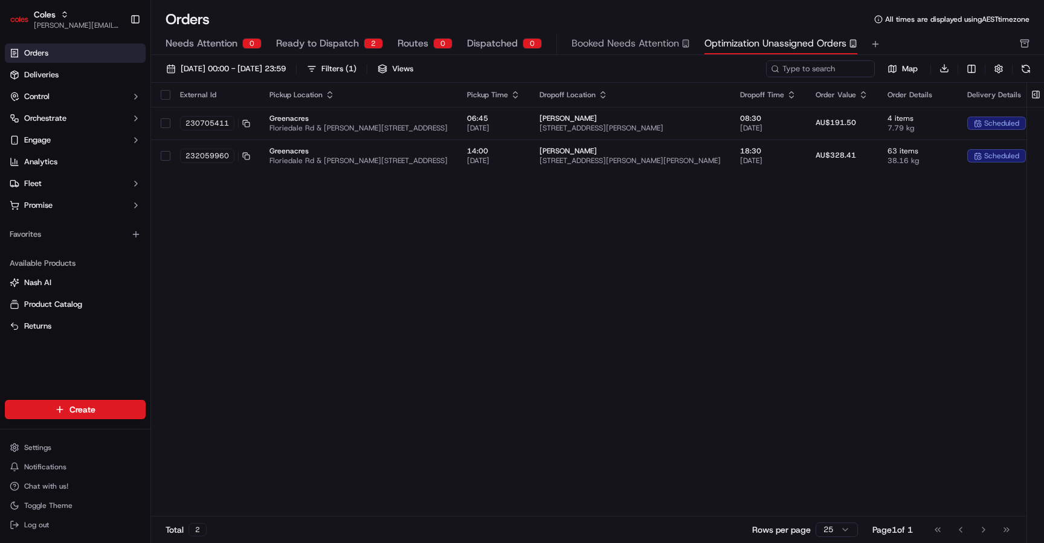
click at [364, 45] on button "Ready to Dispatch 2" at bounding box center [329, 44] width 107 height 21
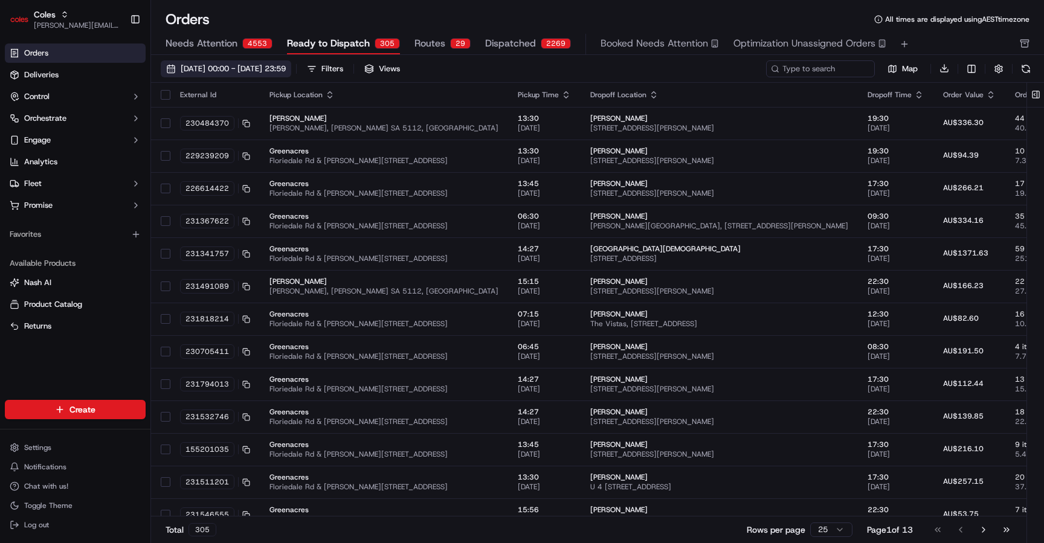
click at [286, 71] on span "01/09/2025 00:00 - 30/09/2025 23:59" at bounding box center [233, 68] width 105 height 11
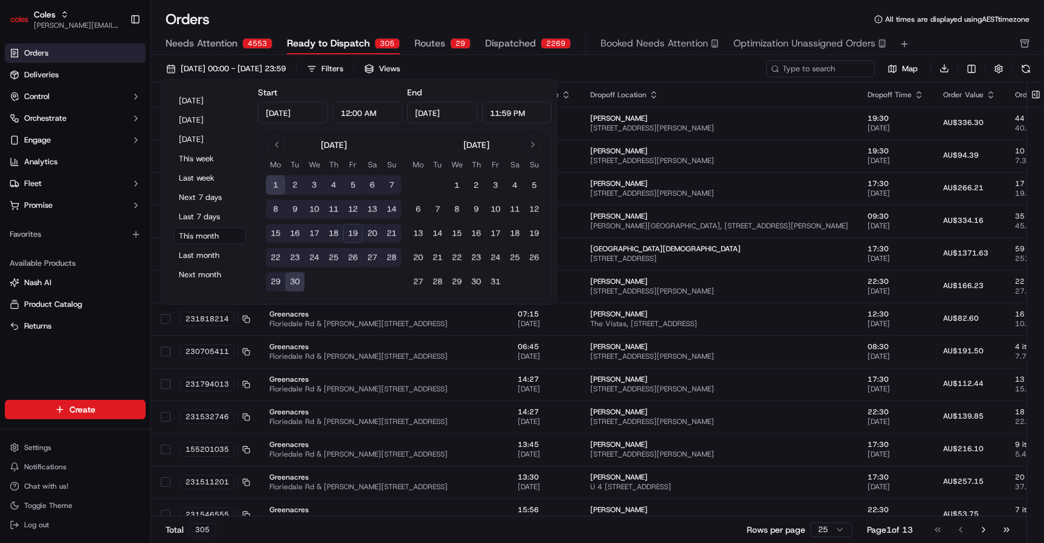
click at [351, 233] on button "19" at bounding box center [352, 233] width 19 height 19
type input "Sep 19, 2025"
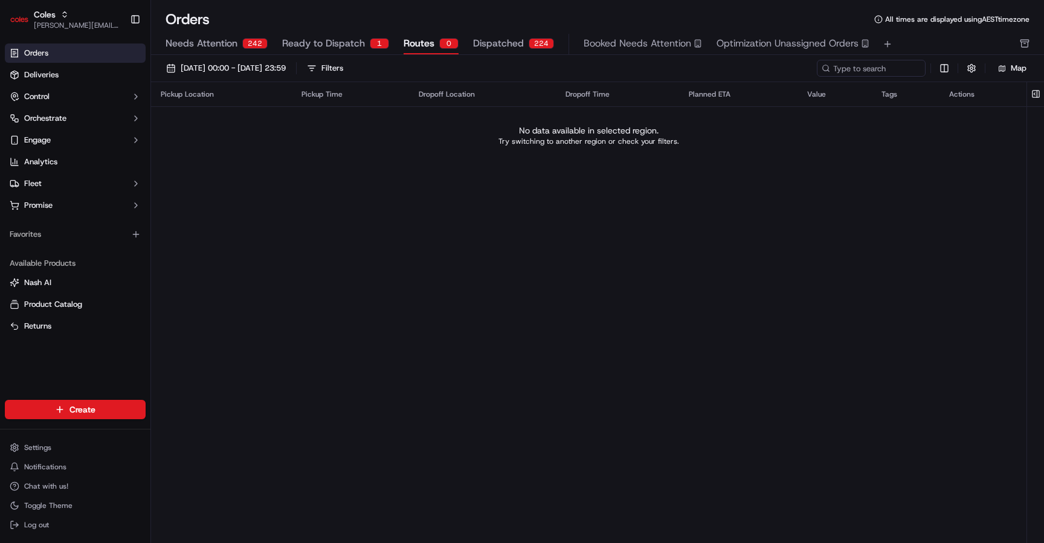
click at [428, 41] on span "Routes" at bounding box center [419, 43] width 31 height 15
click at [286, 66] on span "[DATE] 00:00 - [DATE] 23:59" at bounding box center [233, 68] width 105 height 11
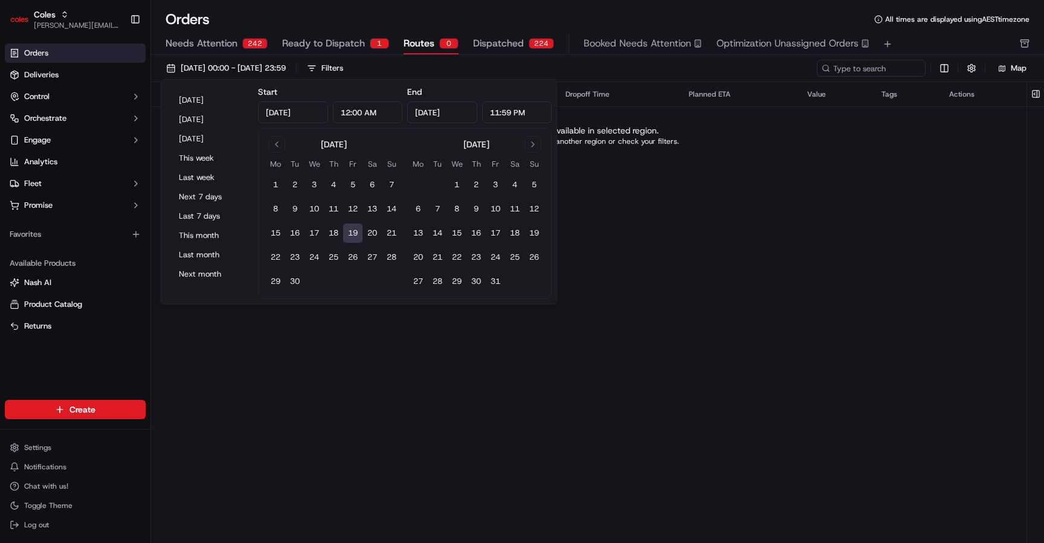
click at [354, 230] on button "19" at bounding box center [352, 233] width 19 height 19
click at [379, 233] on button "20" at bounding box center [372, 233] width 19 height 19
type input "Sep 20, 2025"
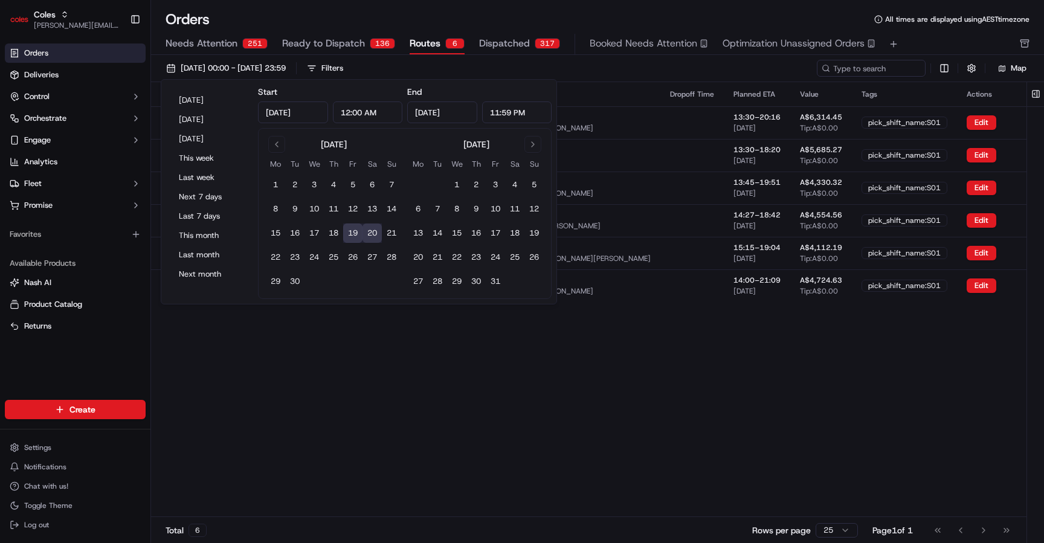
click at [612, 355] on div "Pickup Location Pickup Time Dropoff Location Dropoff Time Planned ETA Value Tag…" at bounding box center [612, 299] width 922 height 435
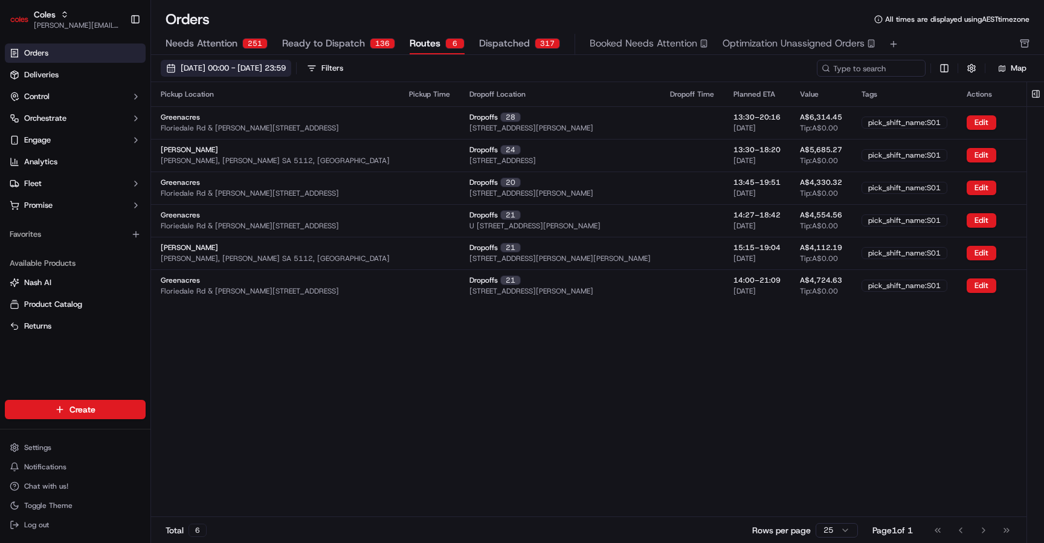
click at [286, 70] on span "19/09/2025 00:00 - 20/09/2025 23:59" at bounding box center [233, 68] width 105 height 11
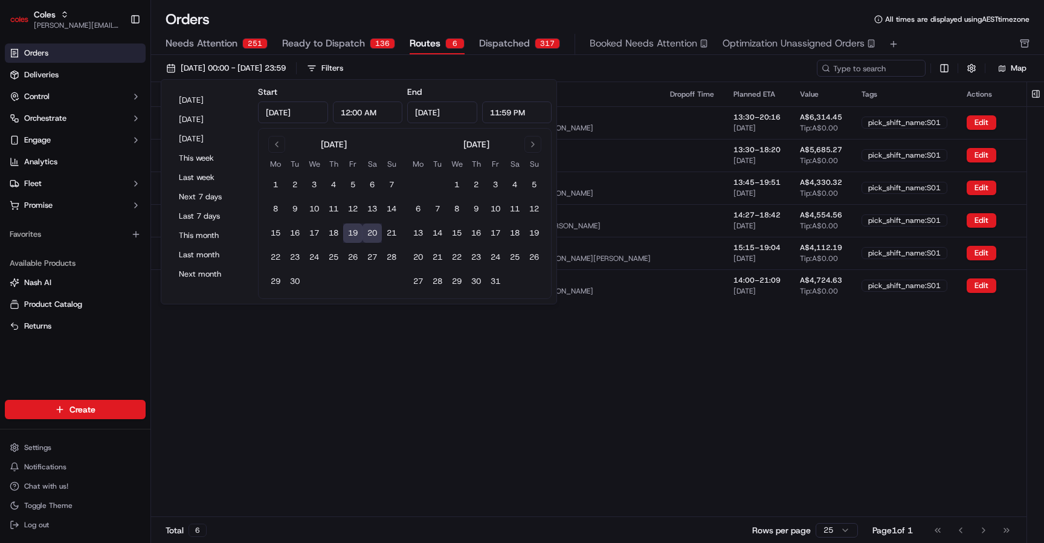
click at [349, 233] on button "19" at bounding box center [352, 233] width 19 height 19
type input "Sep 19, 2025"
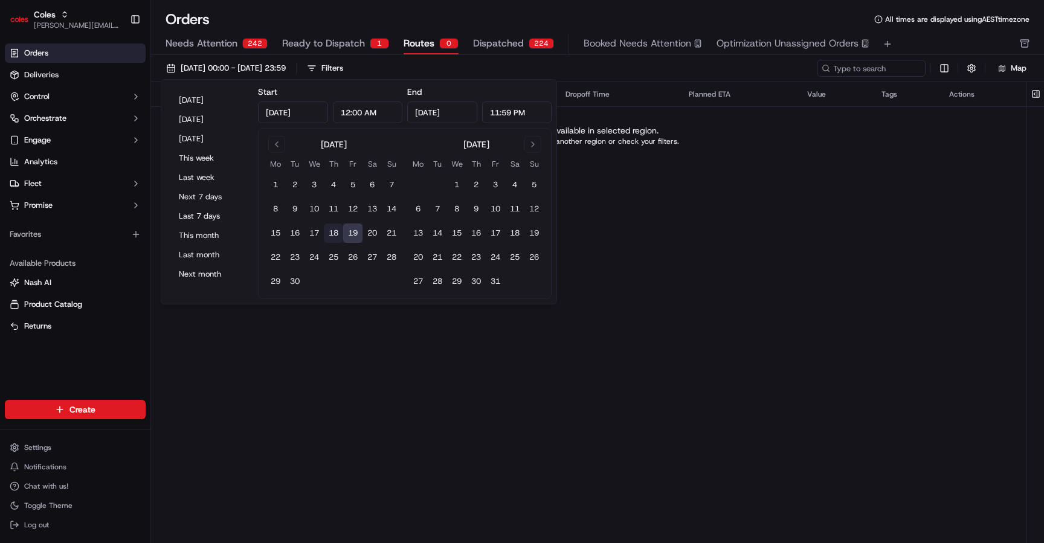
click at [327, 235] on button "18" at bounding box center [333, 233] width 19 height 19
click at [349, 234] on button "19" at bounding box center [352, 233] width 19 height 19
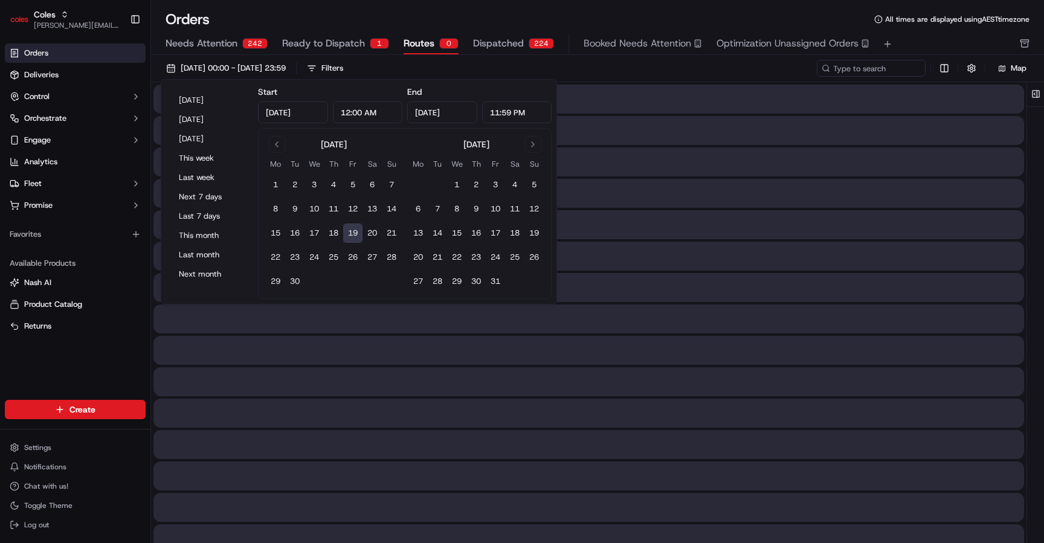
type input "Sep 19, 2025"
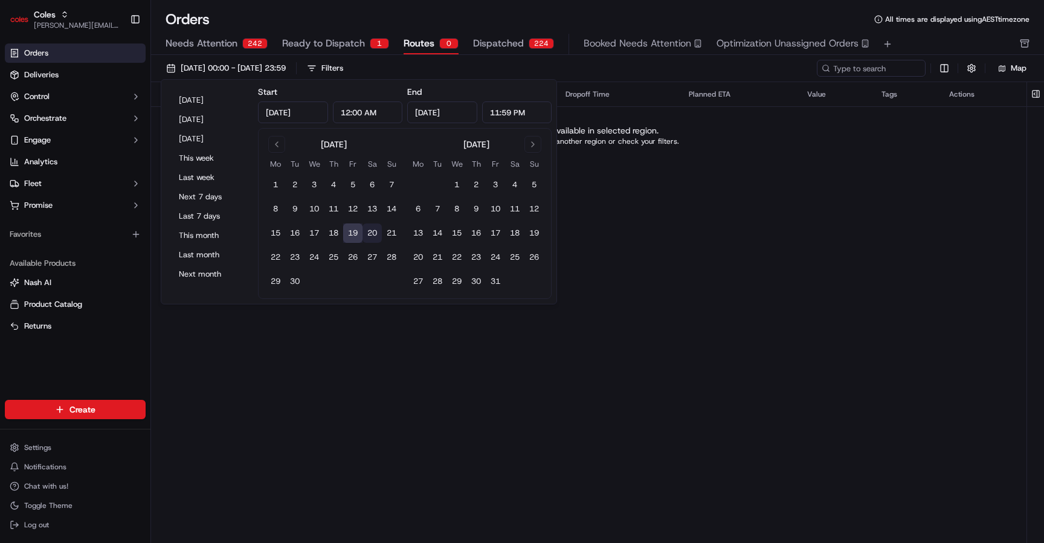
click at [369, 232] on button "20" at bounding box center [372, 233] width 19 height 19
type input "Sep 20, 2025"
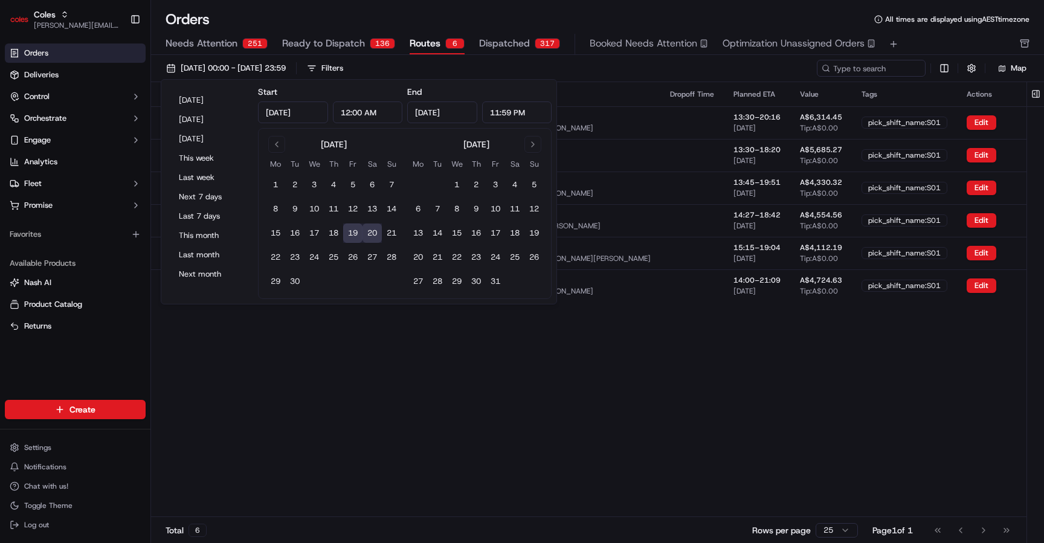
click at [454, 356] on div "Pickup Location Pickup Time Dropoff Location Dropoff Time Planned ETA Value Tag…" at bounding box center [612, 299] width 922 height 435
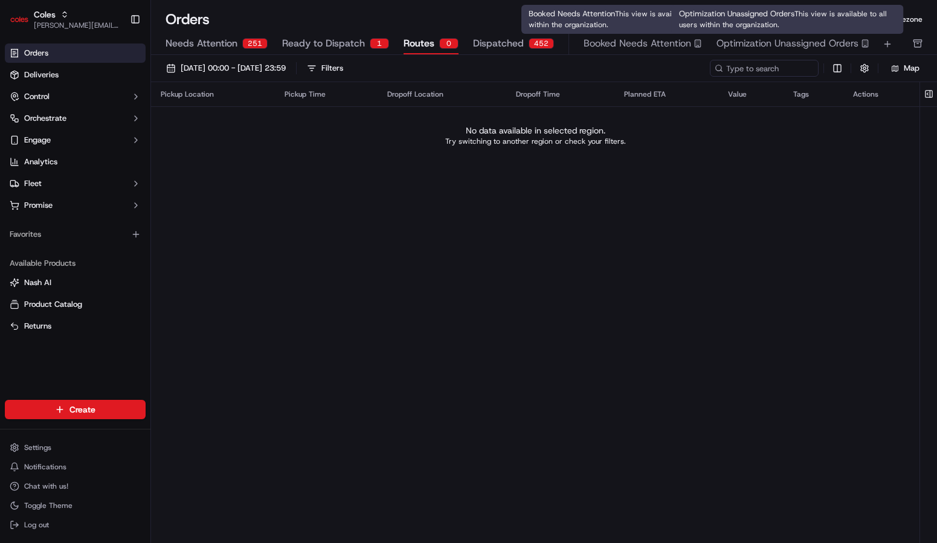
click at [724, 47] on span "Optimization Unassigned Orders" at bounding box center [788, 43] width 142 height 15
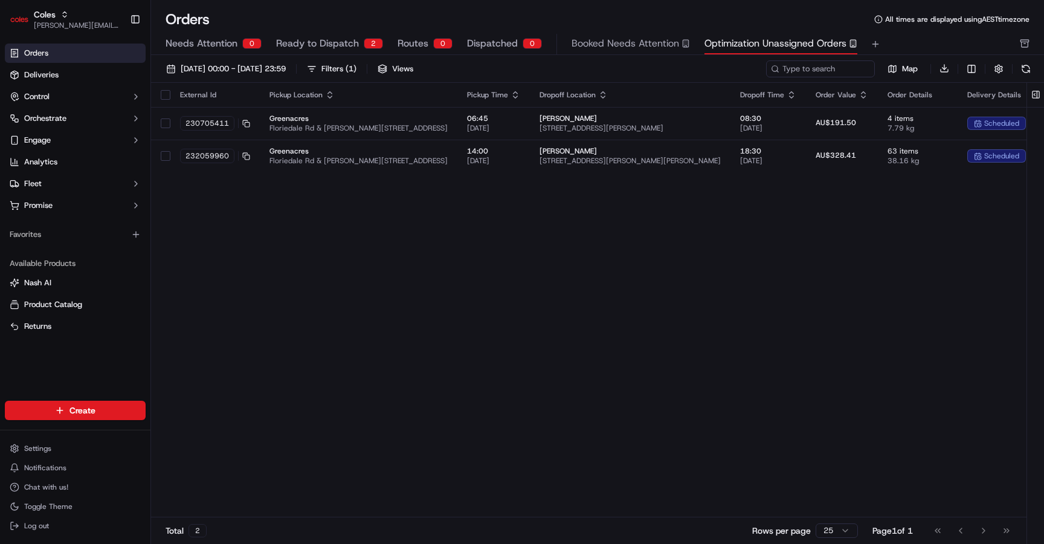
click at [801, 352] on div "External Id Pickup Location Pickup Time Dropoff Location Dropoff Time Order Val…" at bounding box center [659, 300] width 1017 height 435
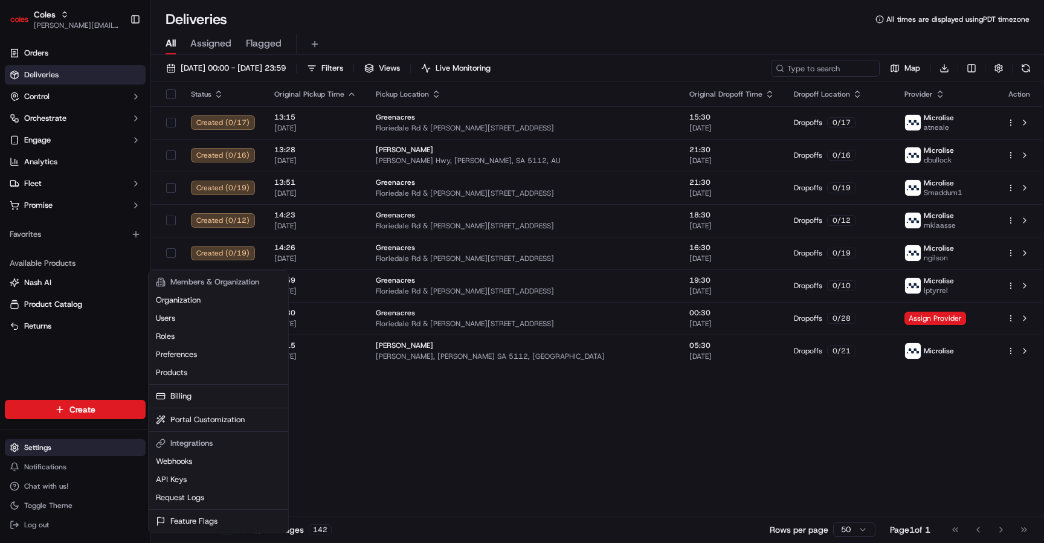
click at [112, 452] on html "Coles [EMAIL_ADDRESS][DOMAIN_NAME] Toggle Sidebar Orders Deliveries Control Orc…" at bounding box center [522, 271] width 1044 height 543
click at [192, 493] on link "Request Logs" at bounding box center [218, 498] width 135 height 18
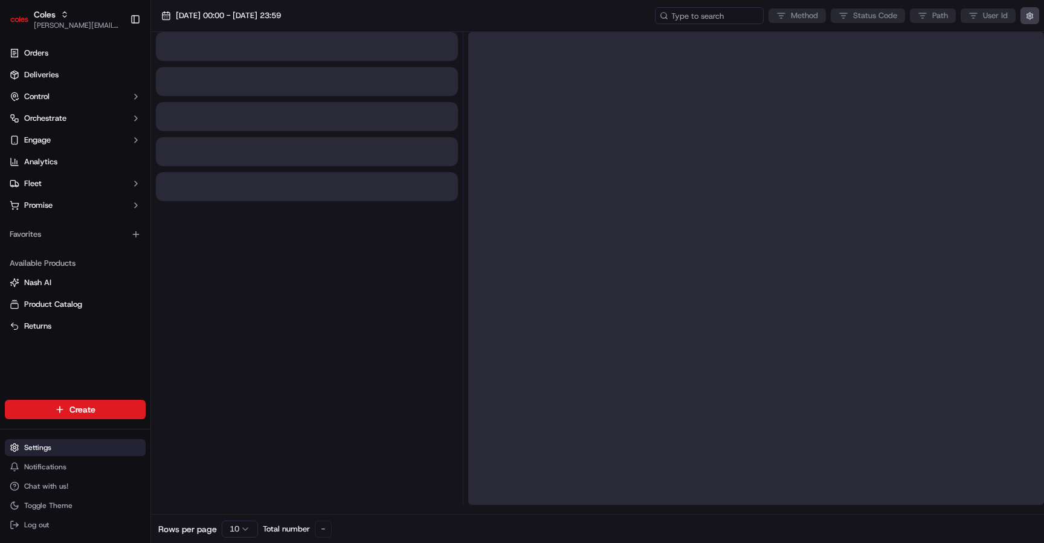
click at [111, 447] on html "Coles [EMAIL_ADDRESS][DOMAIN_NAME] Toggle Sidebar Orders Deliveries Control Orc…" at bounding box center [522, 271] width 1044 height 543
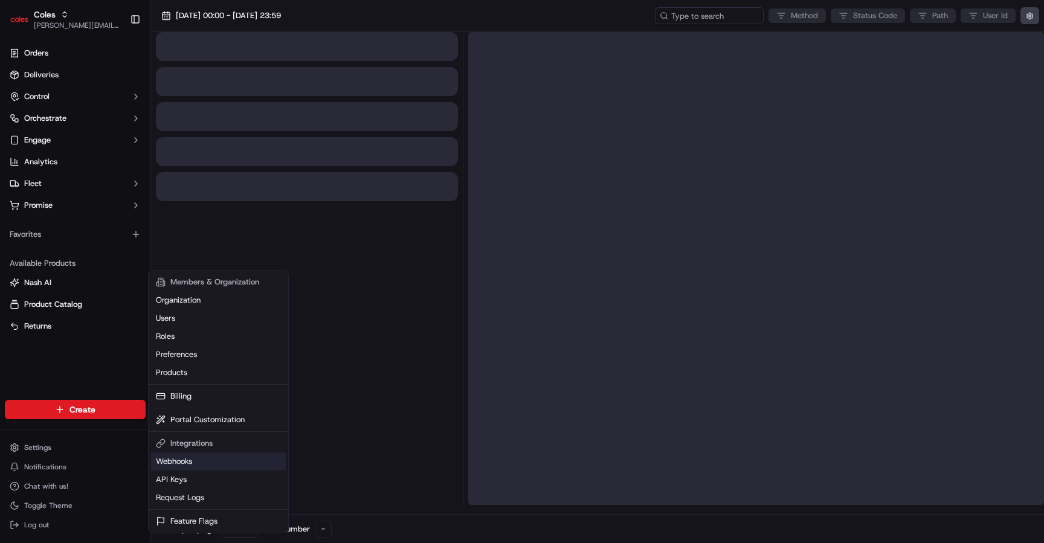
click at [198, 458] on link "Webhooks" at bounding box center [218, 462] width 135 height 18
